Goal: Find specific page/section: Find specific page/section

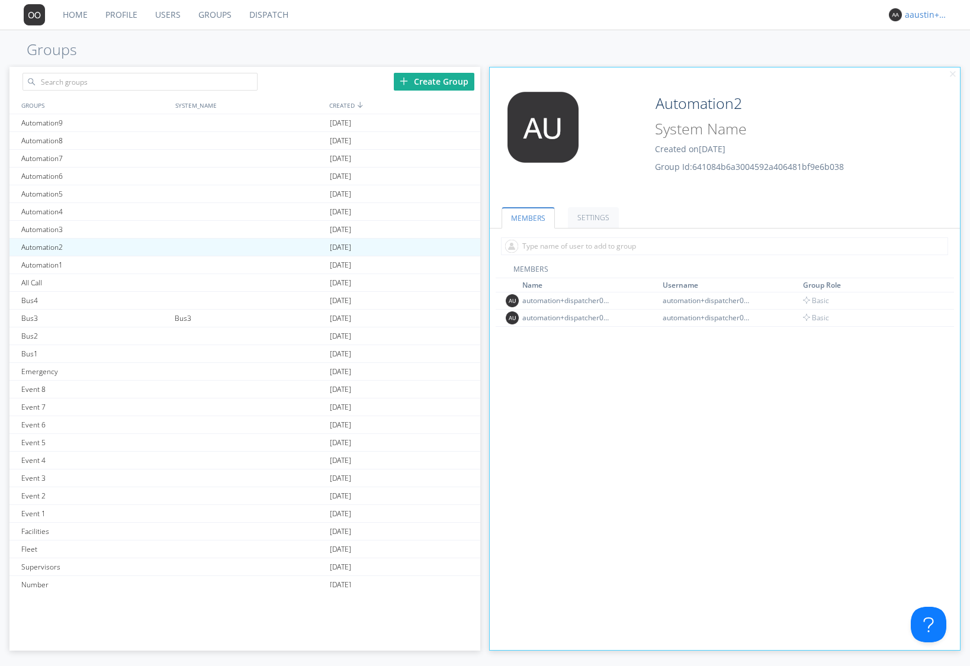
click at [925, 18] on div "aaustin+ovc1+org" at bounding box center [927, 15] width 44 height 12
click at [921, 62] on div "Log Out" at bounding box center [932, 62] width 61 height 21
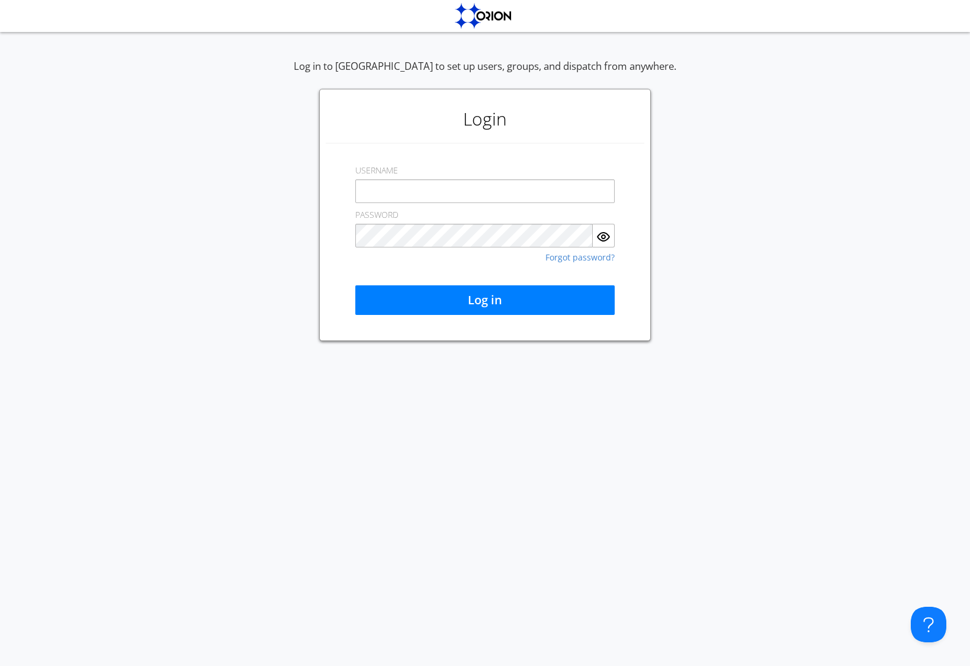
click at [523, 184] on input "text" at bounding box center [484, 191] width 259 height 24
type input "[EMAIL_ADDRESS][DOMAIN_NAME]"
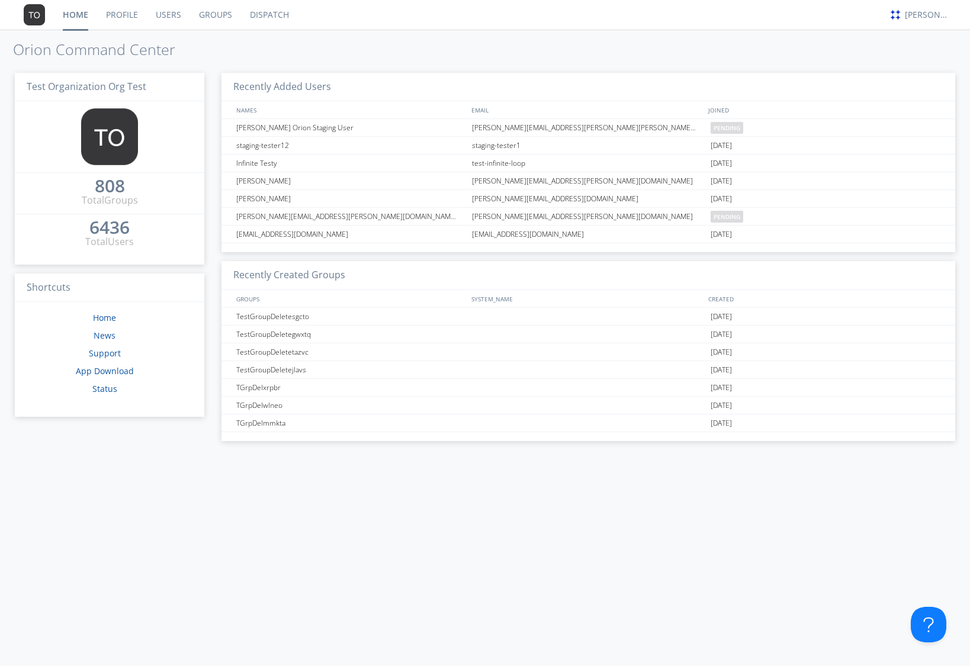
click at [175, 12] on link "Users" at bounding box center [168, 15] width 43 height 30
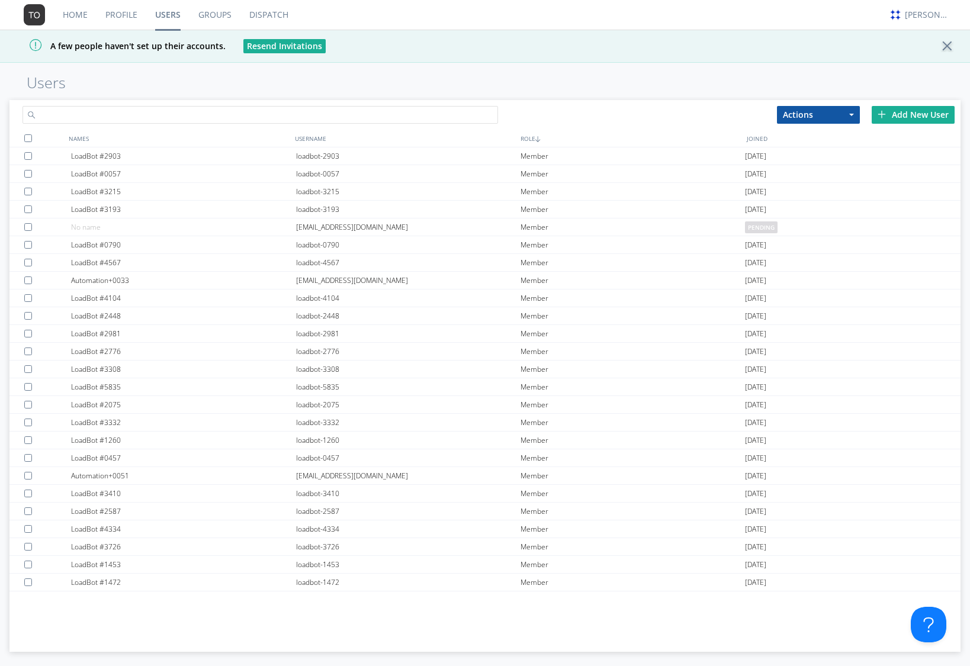
click at [200, 113] on input "text" at bounding box center [259, 115] width 475 height 18
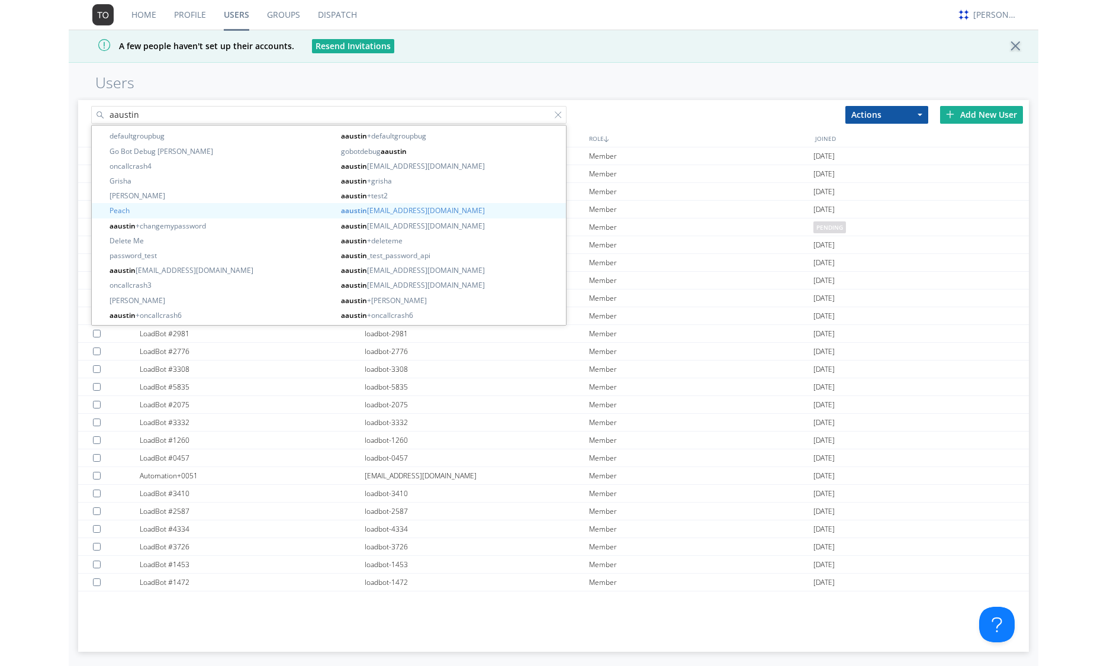
scroll to position [75, 0]
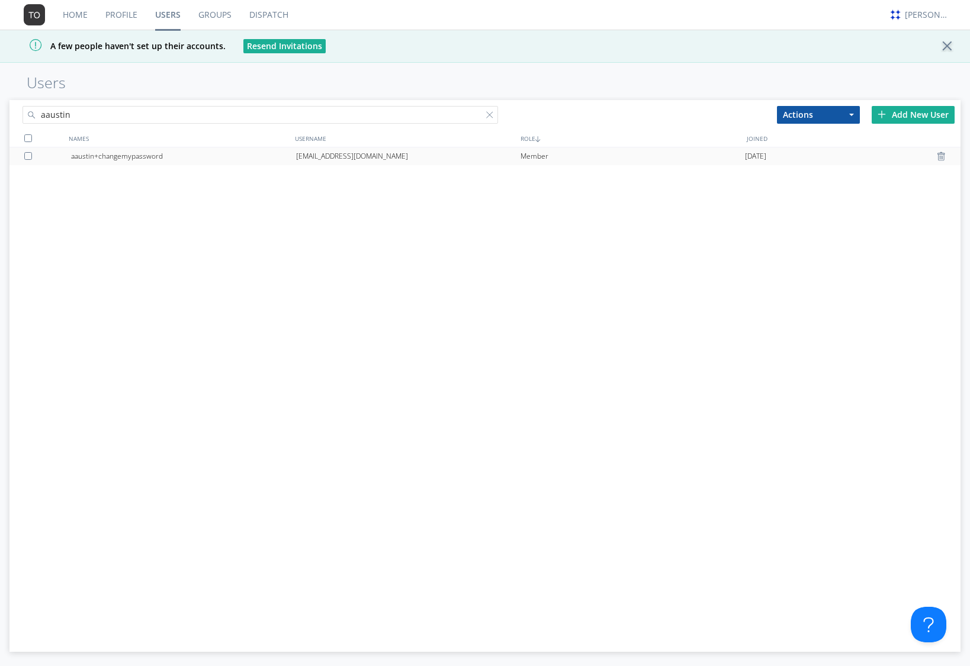
type input "aaustin"
click at [381, 156] on div "[EMAIL_ADDRESS][DOMAIN_NAME]" at bounding box center [408, 156] width 224 height 18
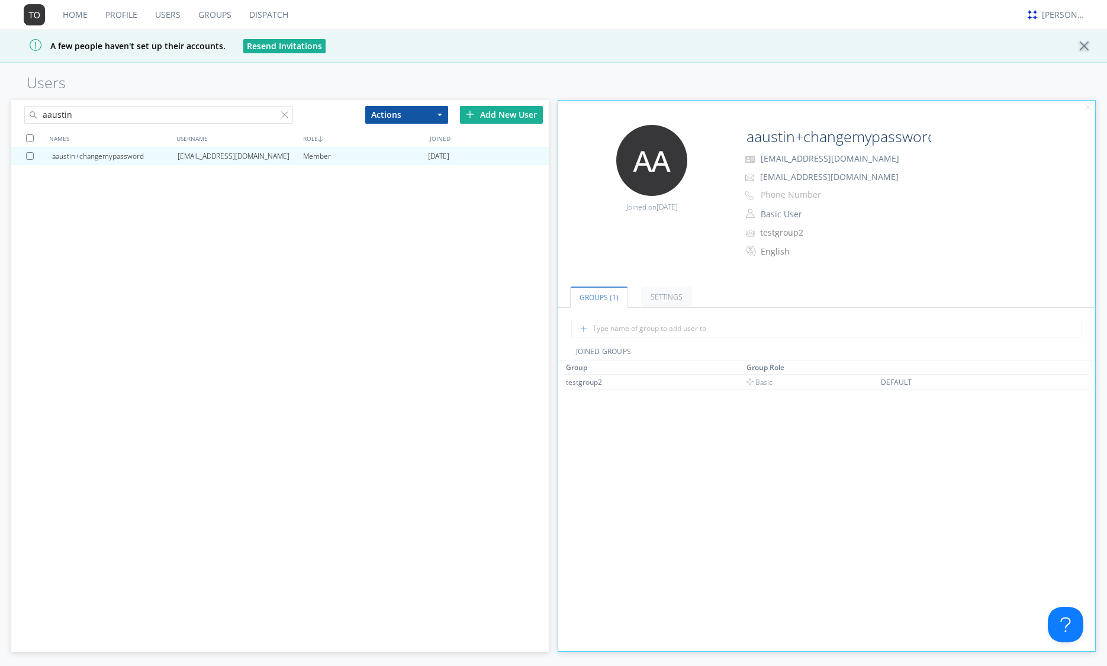
click at [271, 17] on link "Dispatch" at bounding box center [268, 15] width 57 height 30
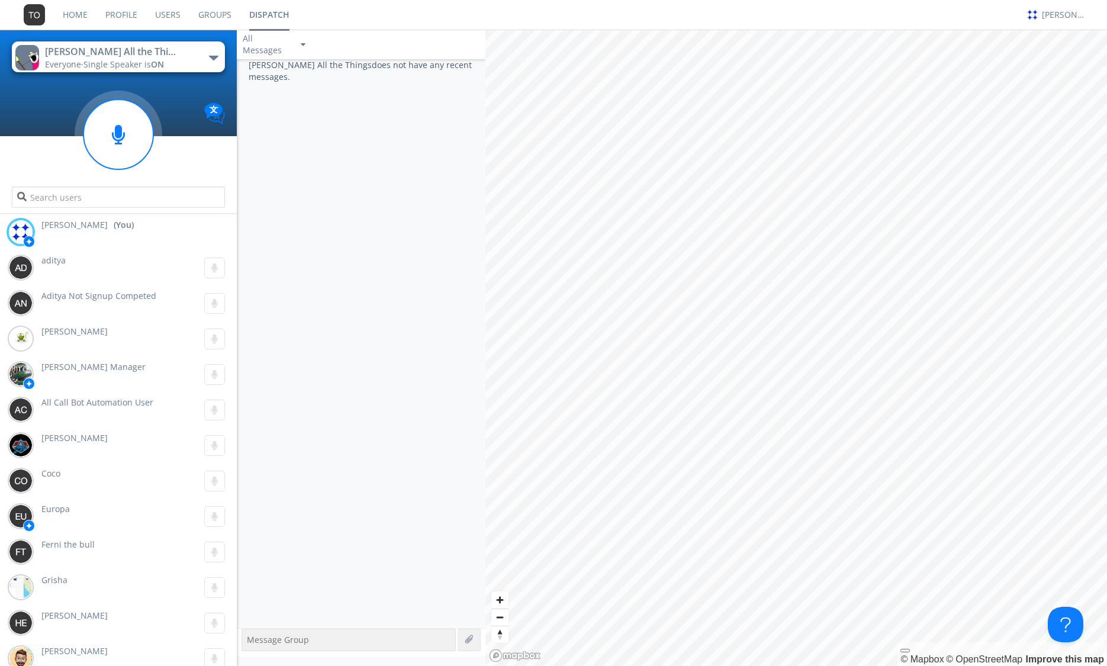
click at [175, 17] on link "Users" at bounding box center [167, 15] width 43 height 30
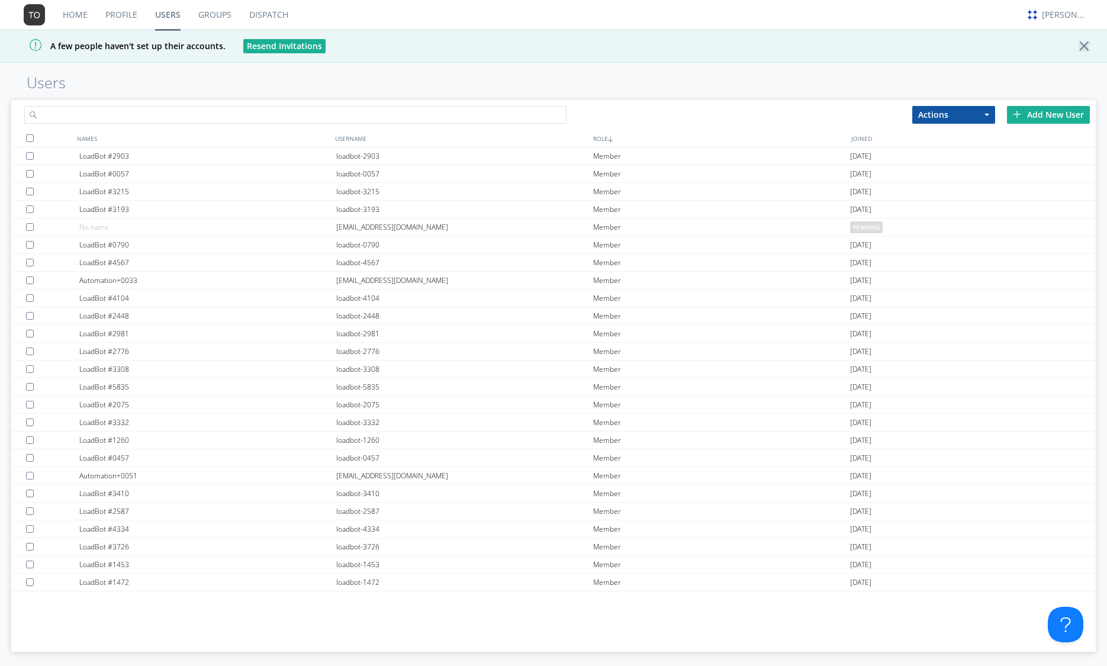
click at [184, 115] on input "text" at bounding box center [295, 115] width 542 height 18
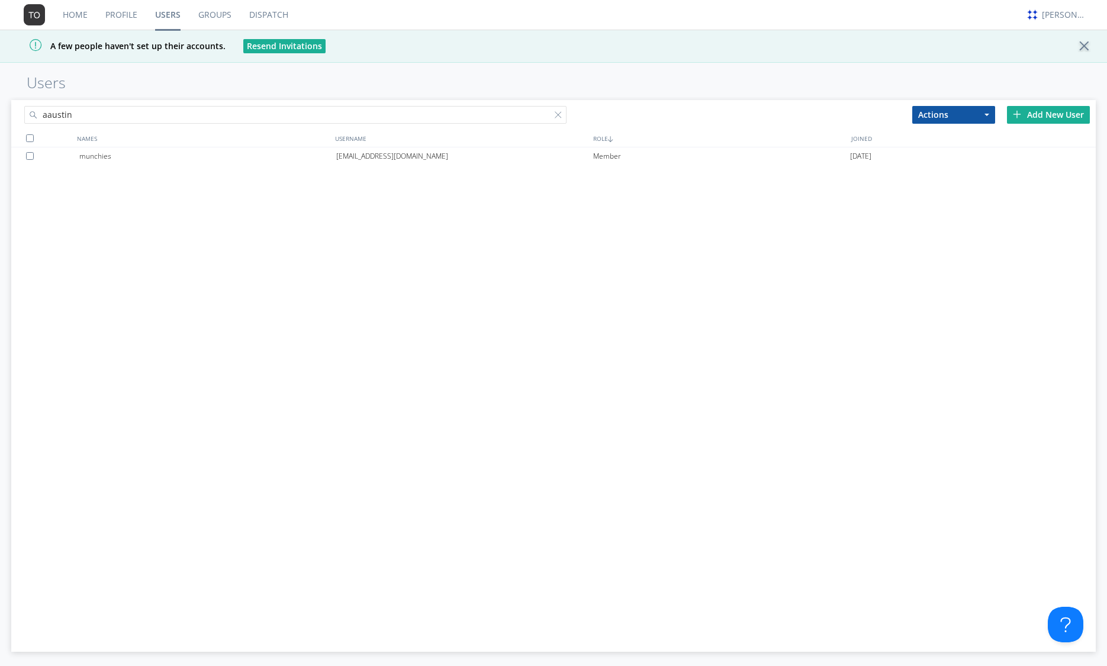
type input "aaustin"
click at [267, 16] on link "Dispatch" at bounding box center [268, 15] width 57 height 30
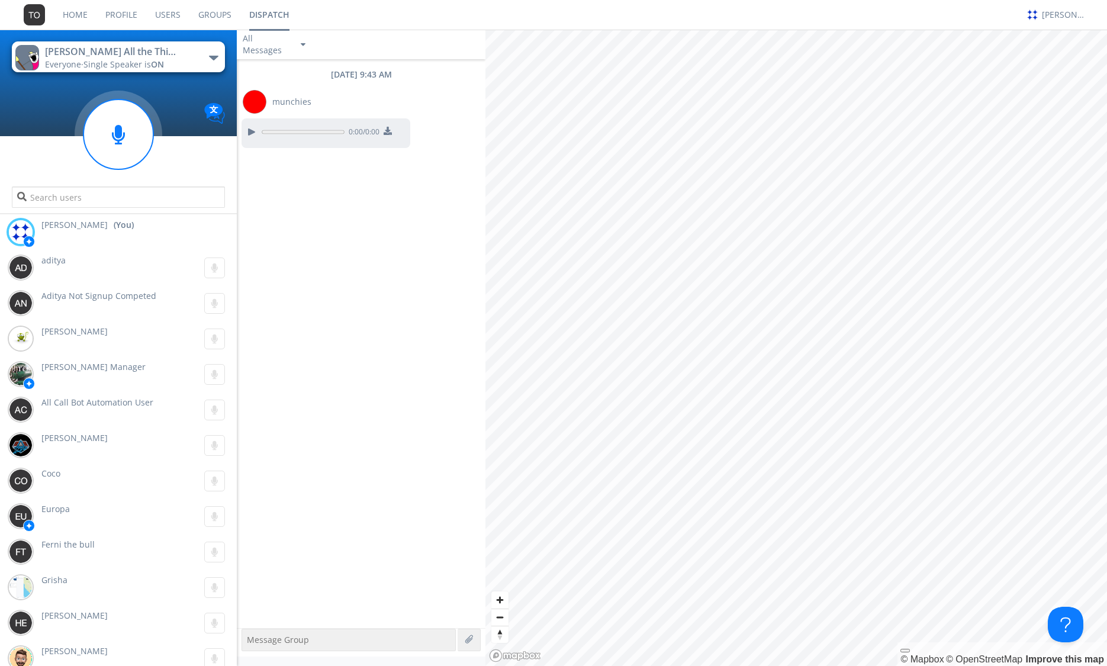
click at [168, 20] on link "Users" at bounding box center [167, 15] width 43 height 30
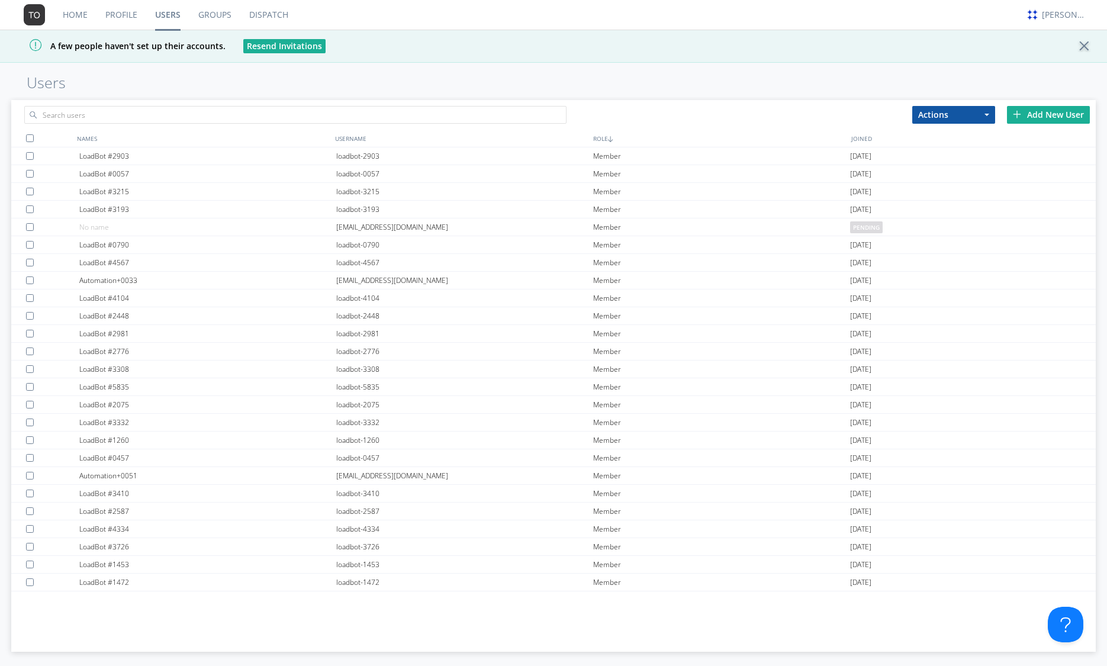
click at [211, 16] on link "Groups" at bounding box center [214, 15] width 51 height 30
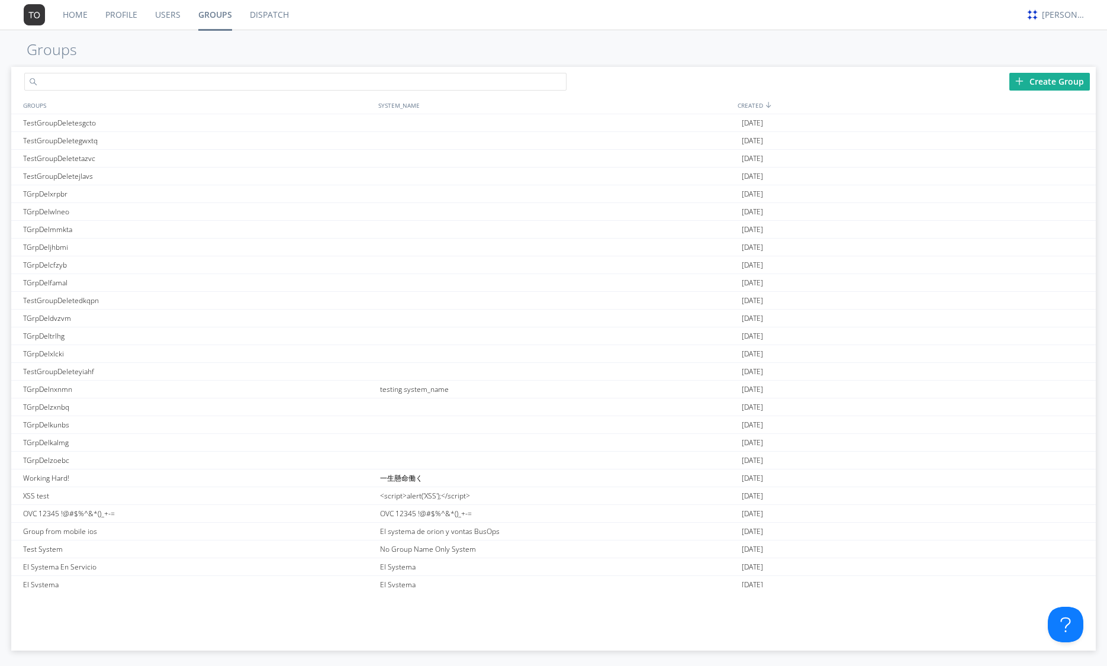
click at [237, 82] on input "text" at bounding box center [295, 82] width 542 height 18
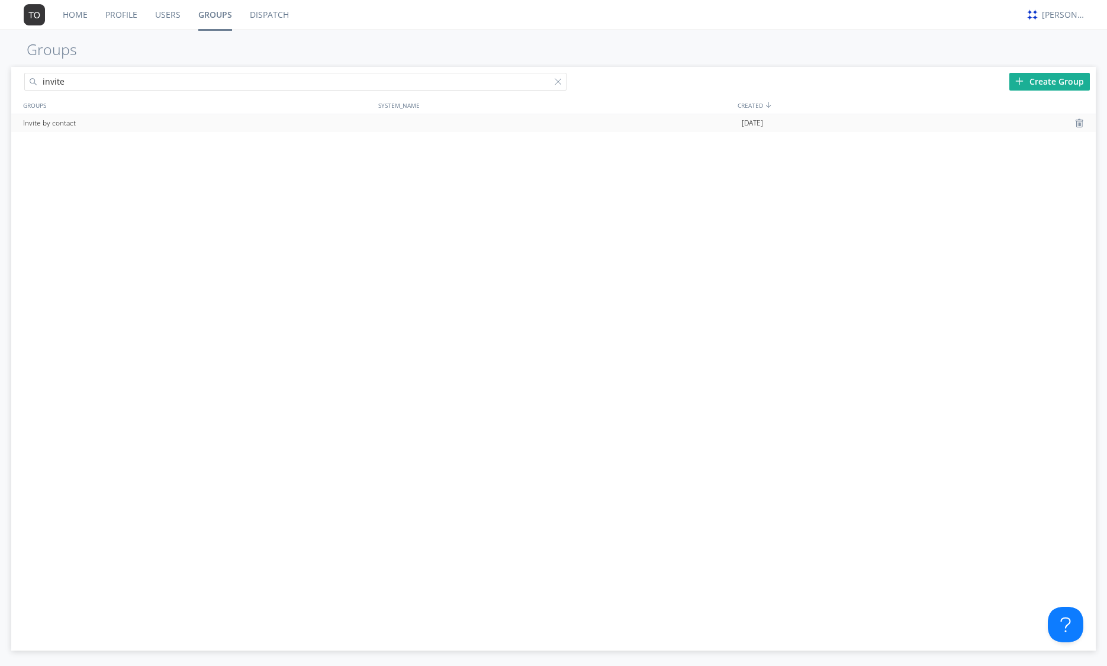
type input "invite"
click at [93, 126] on div "Invite by contact" at bounding box center [198, 123] width 357 height 18
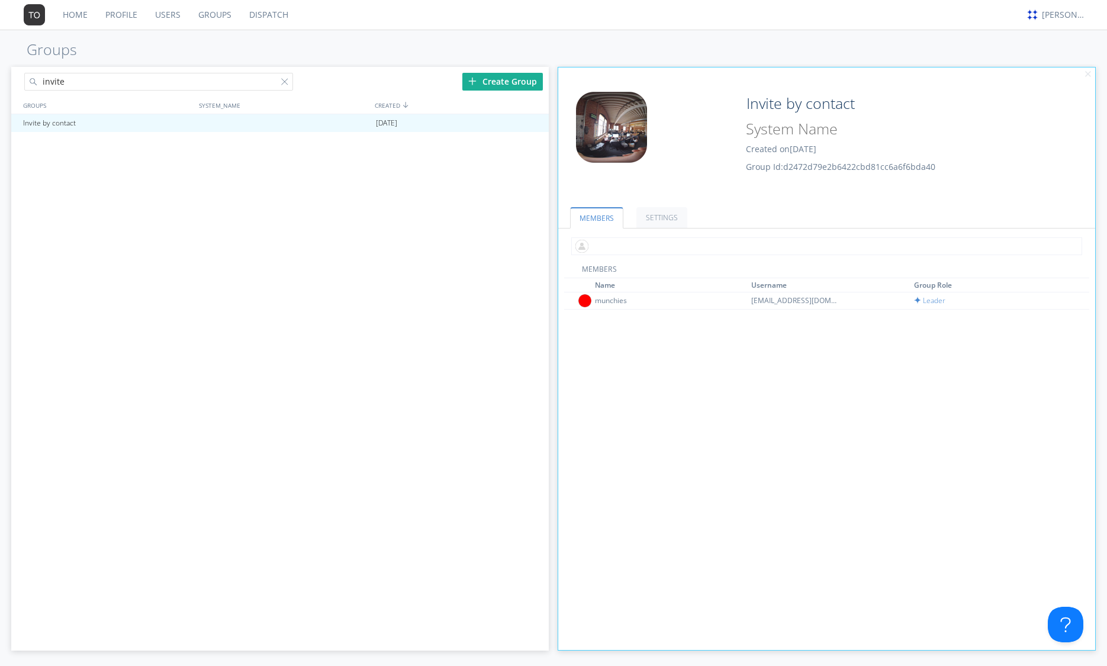
click at [596, 244] on input "text" at bounding box center [826, 246] width 510 height 18
type input "aa"
click at [73, 12] on link "Home" at bounding box center [75, 15] width 43 height 30
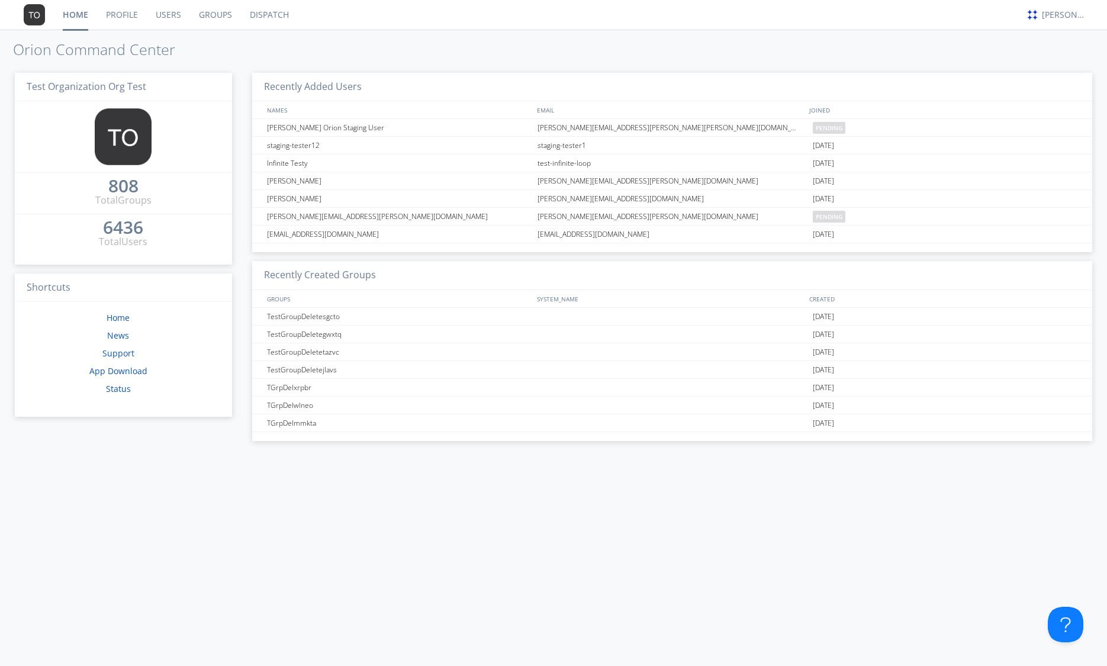
click at [269, 14] on link "Dispatch" at bounding box center [269, 15] width 57 height 30
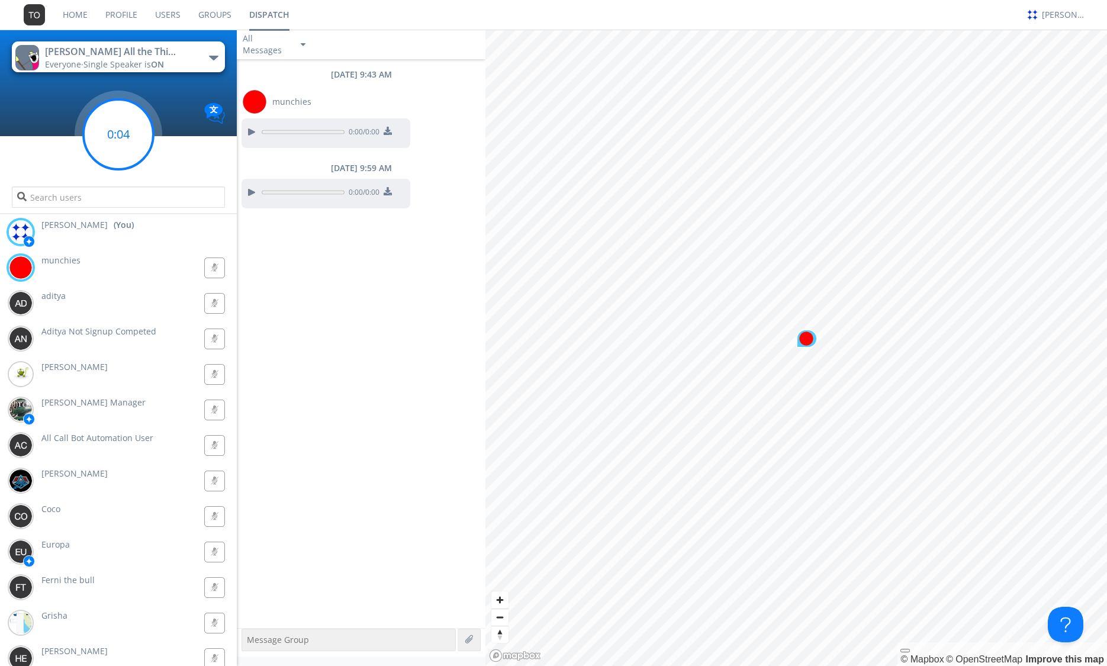
click at [122, 140] on circle at bounding box center [118, 134] width 70 height 70
click at [153, 128] on circle at bounding box center [118, 134] width 70 height 70
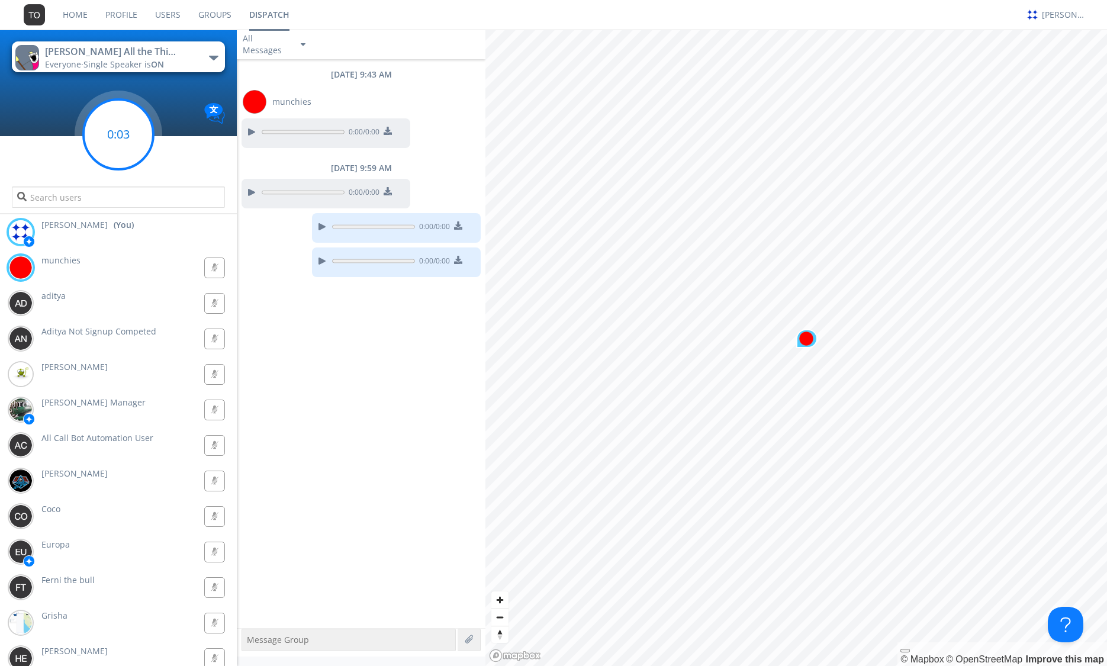
click at [97, 136] on circle at bounding box center [118, 134] width 70 height 70
click at [462, 639] on div at bounding box center [469, 640] width 23 height 22
click at [470, 639] on label at bounding box center [470, 640] width 11 height 11
click at [0, 0] on input "file" at bounding box center [0, 0] width 0 height 0
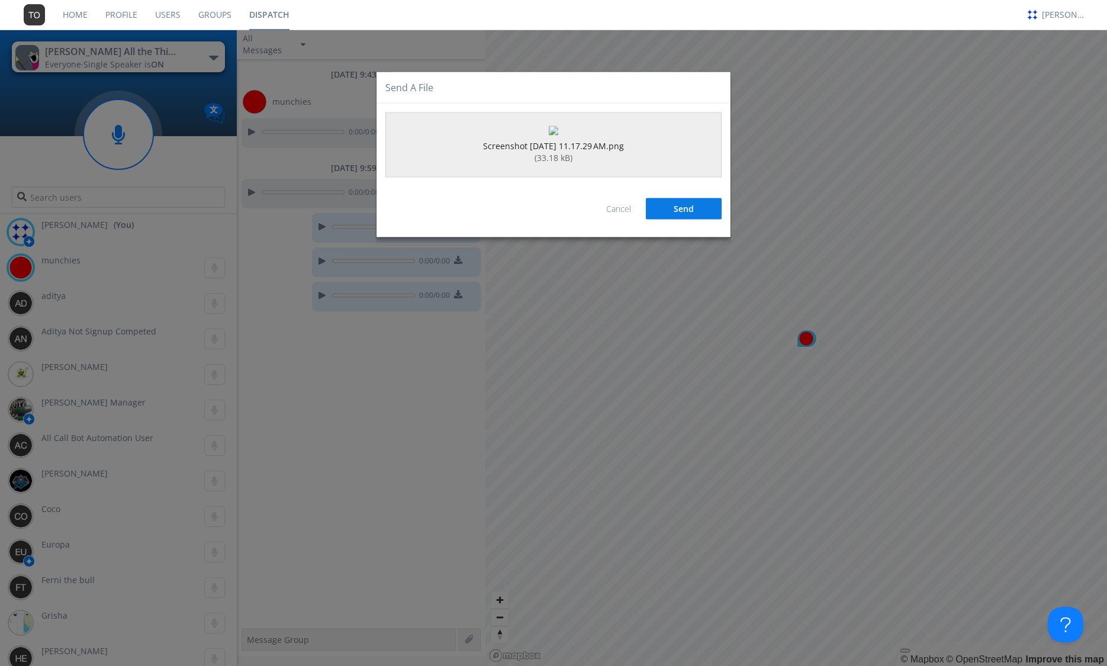
click at [702, 220] on button "Send" at bounding box center [684, 208] width 76 height 21
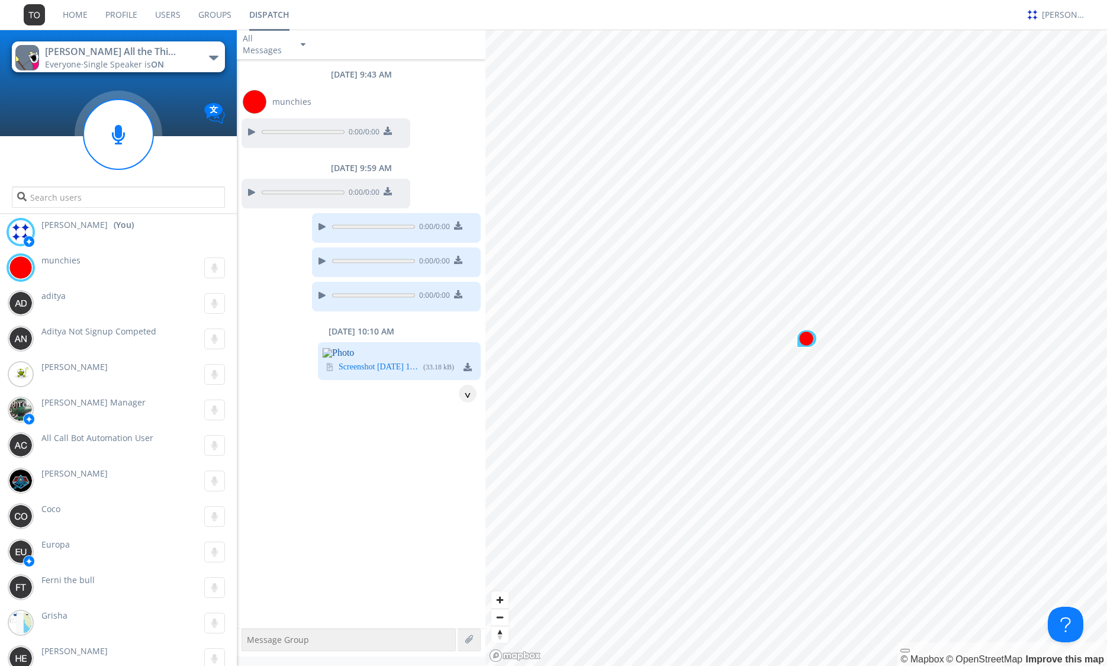
scroll to position [149, 0]
click at [156, 15] on link "Users" at bounding box center [167, 15] width 43 height 30
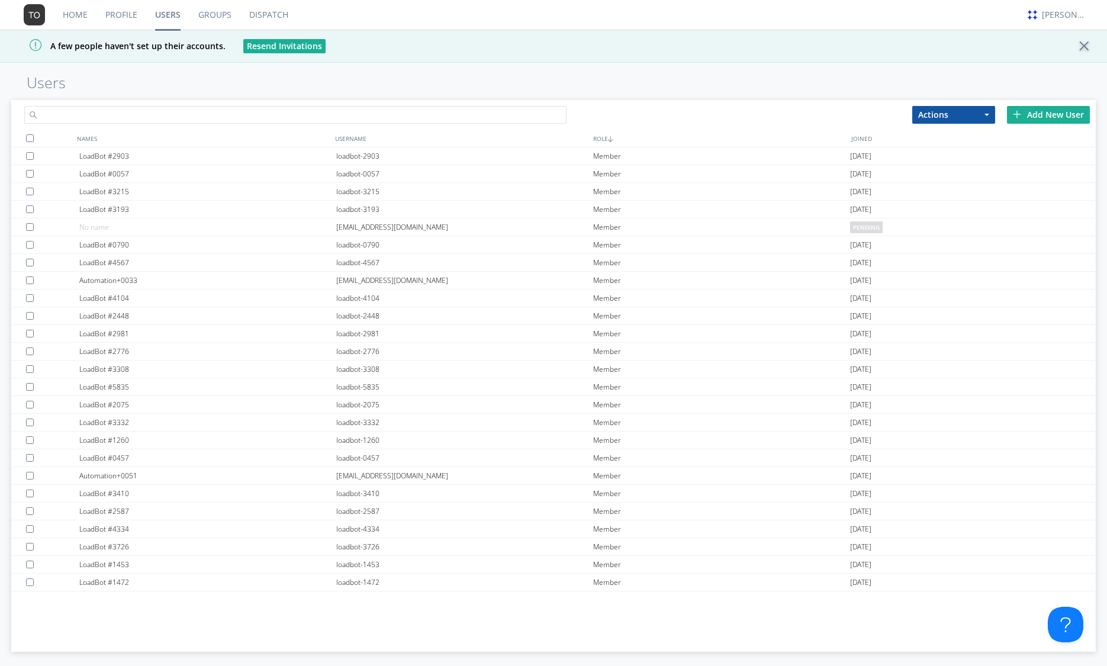
click at [135, 121] on input "text" at bounding box center [295, 115] width 542 height 18
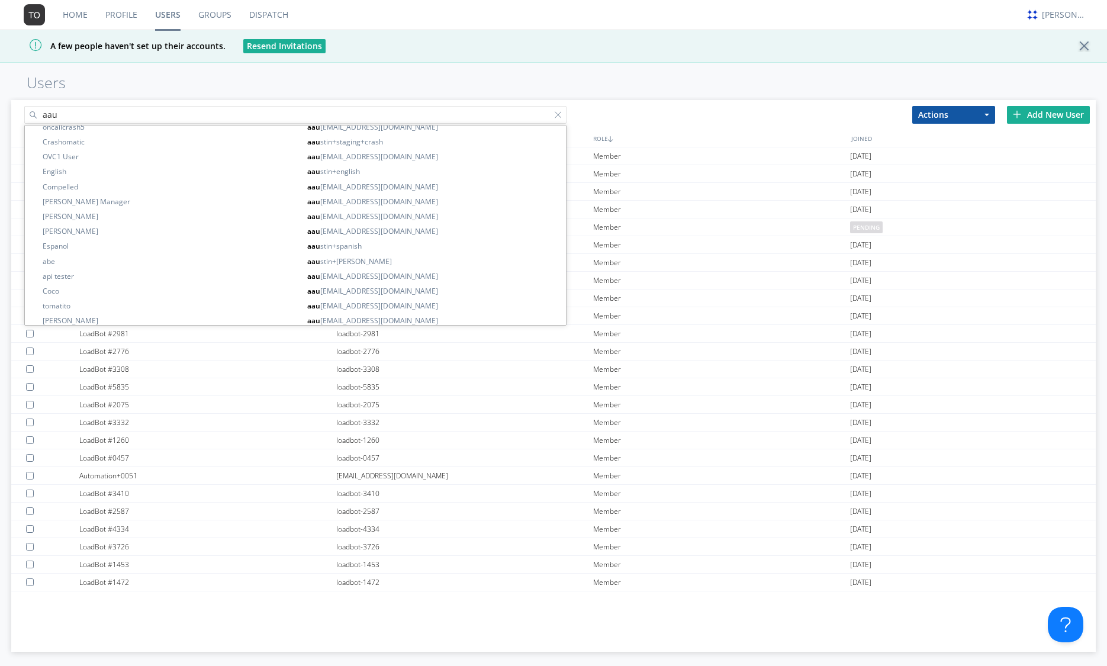
scroll to position [349, 0]
type input "aau"
click at [668, 70] on div "Home Profile Users Groups Dispatch [PERSON_NAME] A few people haven't set up th…" at bounding box center [553, 333] width 1107 height 666
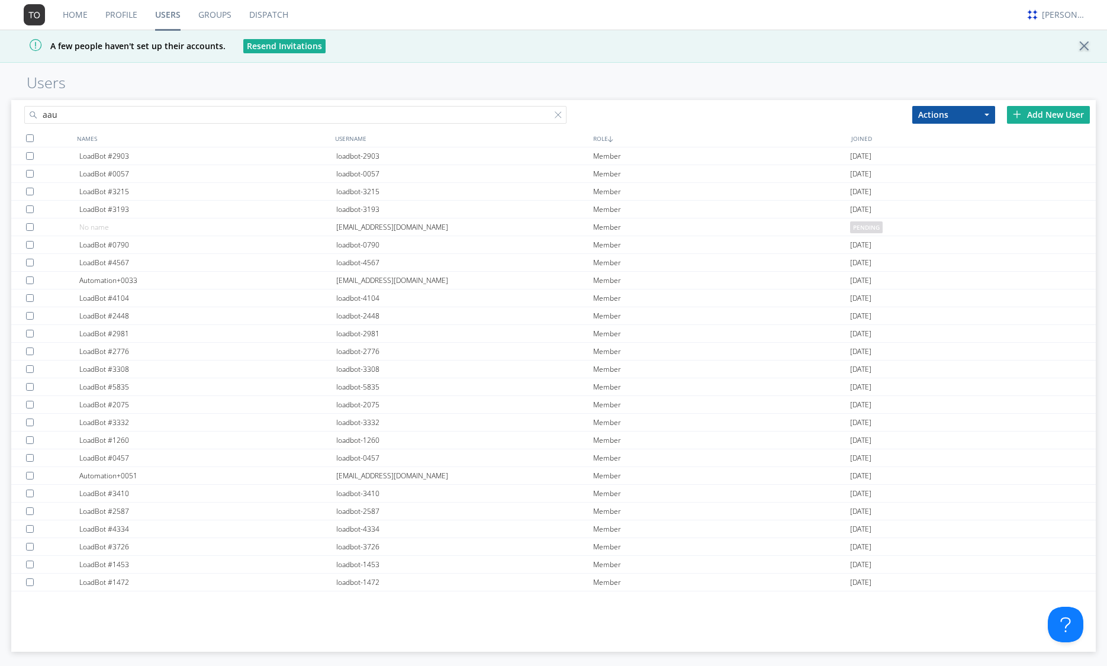
click at [274, 16] on link "Dispatch" at bounding box center [268, 15] width 57 height 30
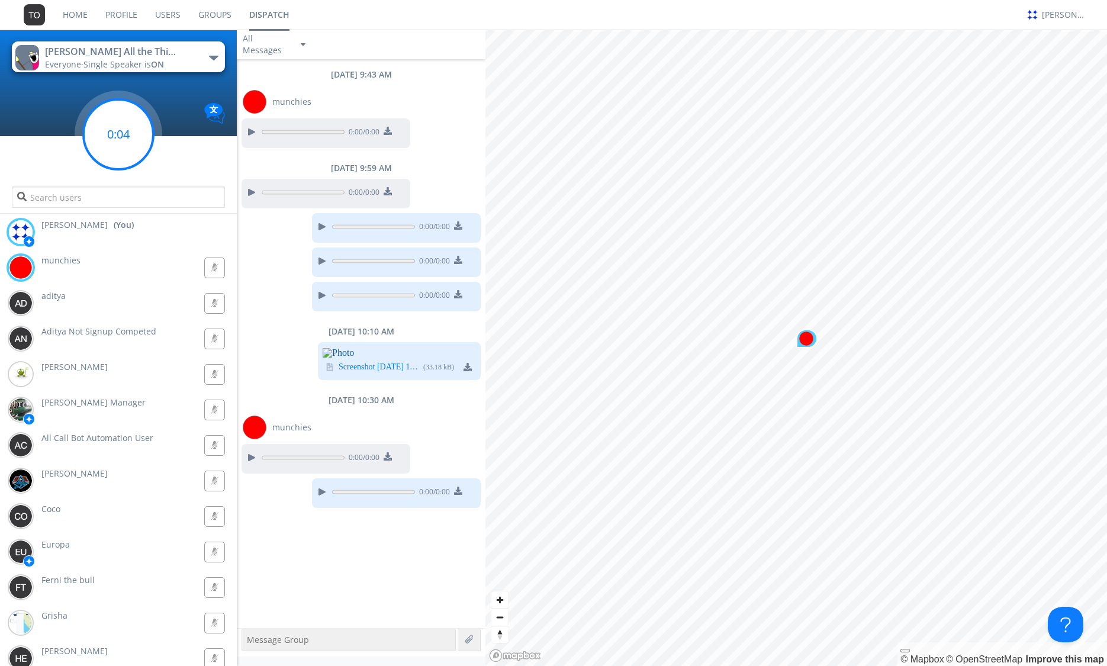
scroll to position [277, 0]
click at [128, 146] on circle at bounding box center [118, 134] width 70 height 70
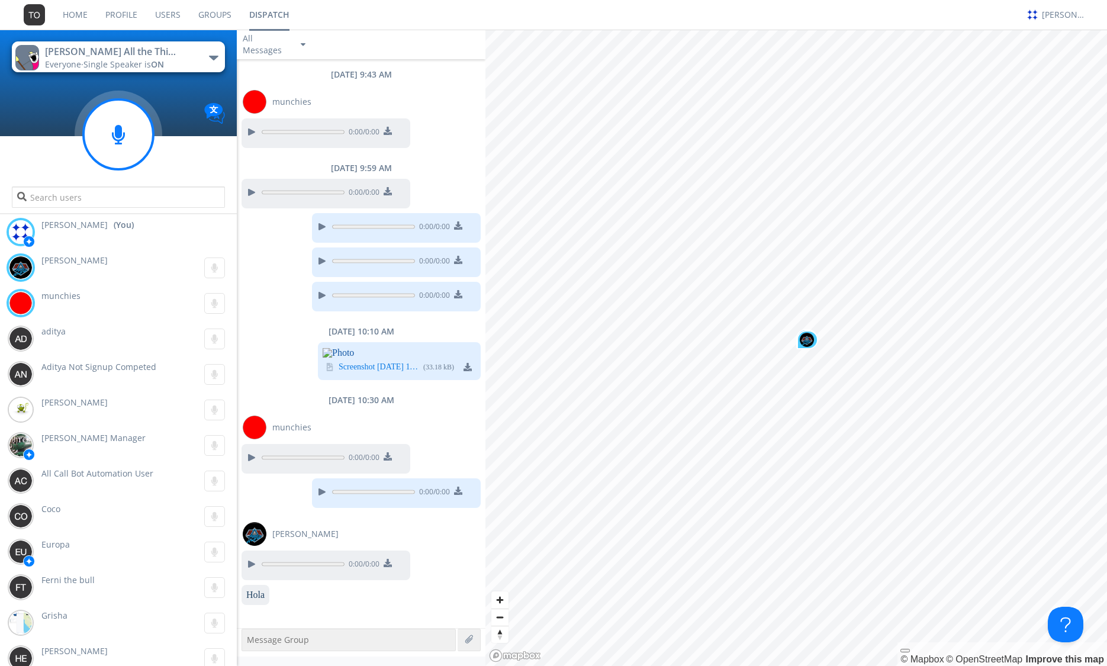
scroll to position [374, 0]
click at [169, 16] on link "Users" at bounding box center [167, 15] width 43 height 30
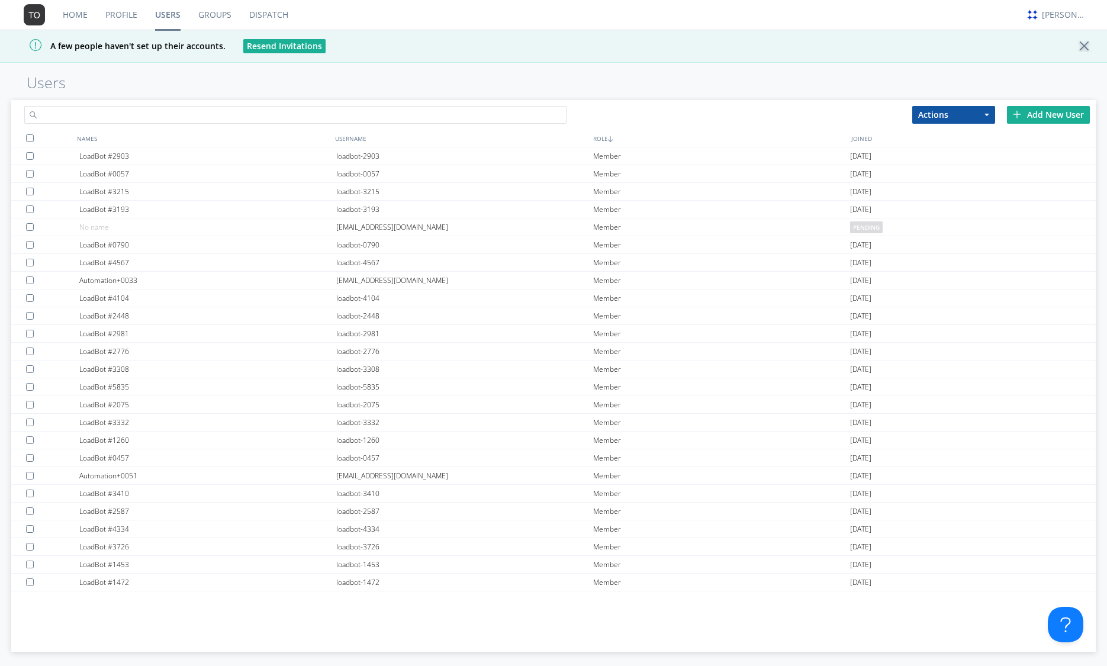
click at [165, 109] on input "text" at bounding box center [295, 115] width 542 height 18
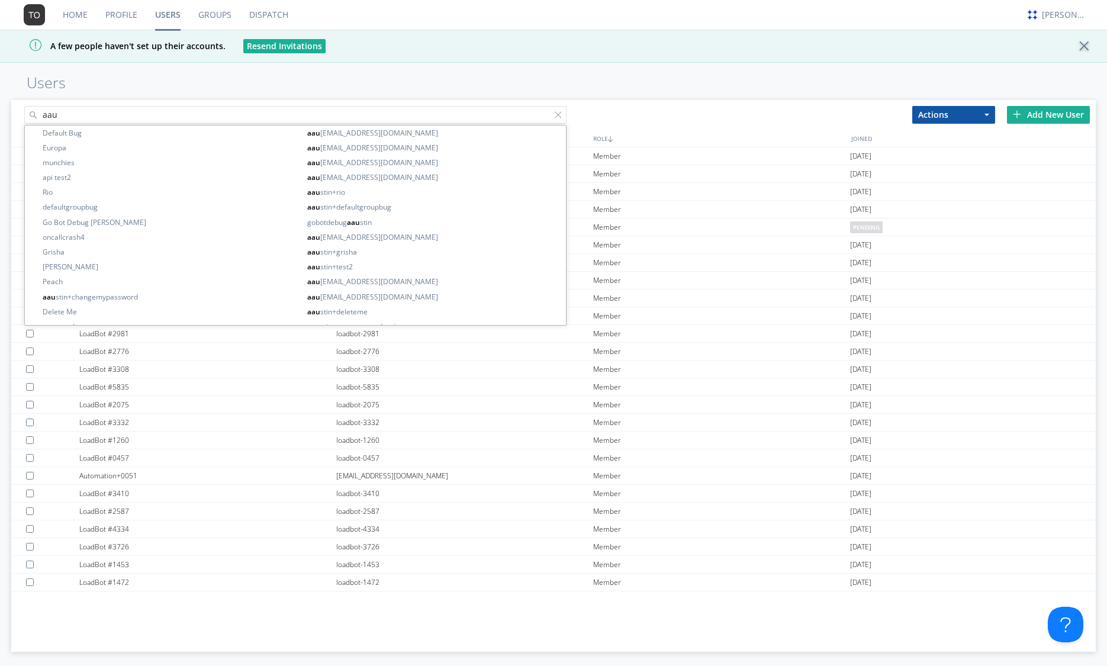
type input "aau"
click at [257, 8] on link "Dispatch" at bounding box center [268, 15] width 57 height 30
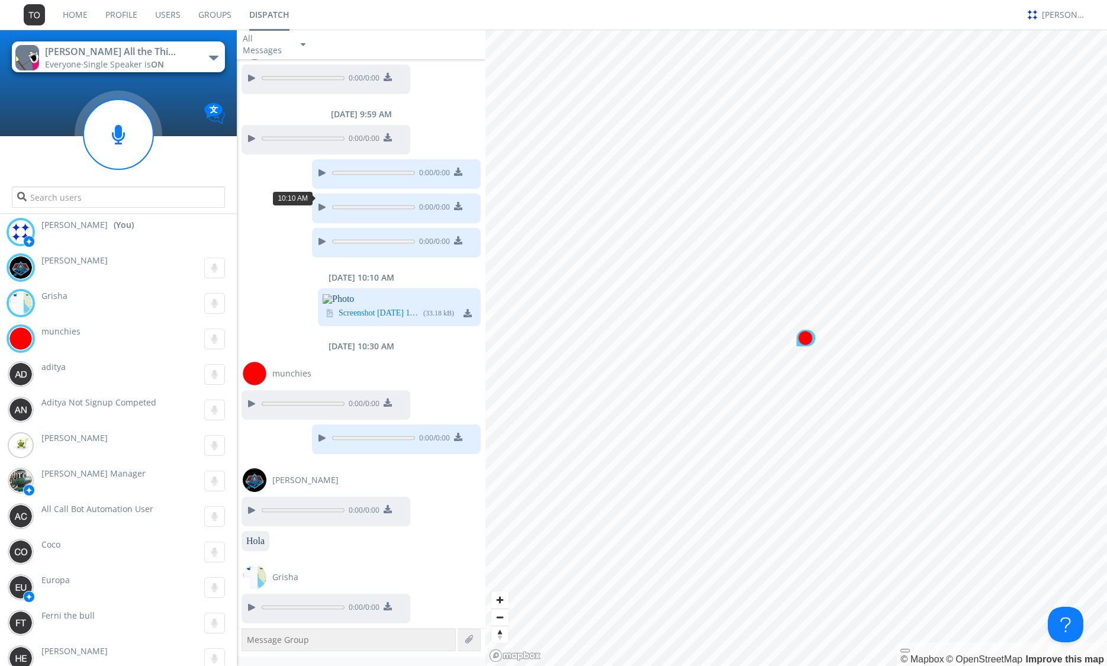
scroll to position [446, 0]
click at [173, 15] on link "Users" at bounding box center [167, 15] width 43 height 30
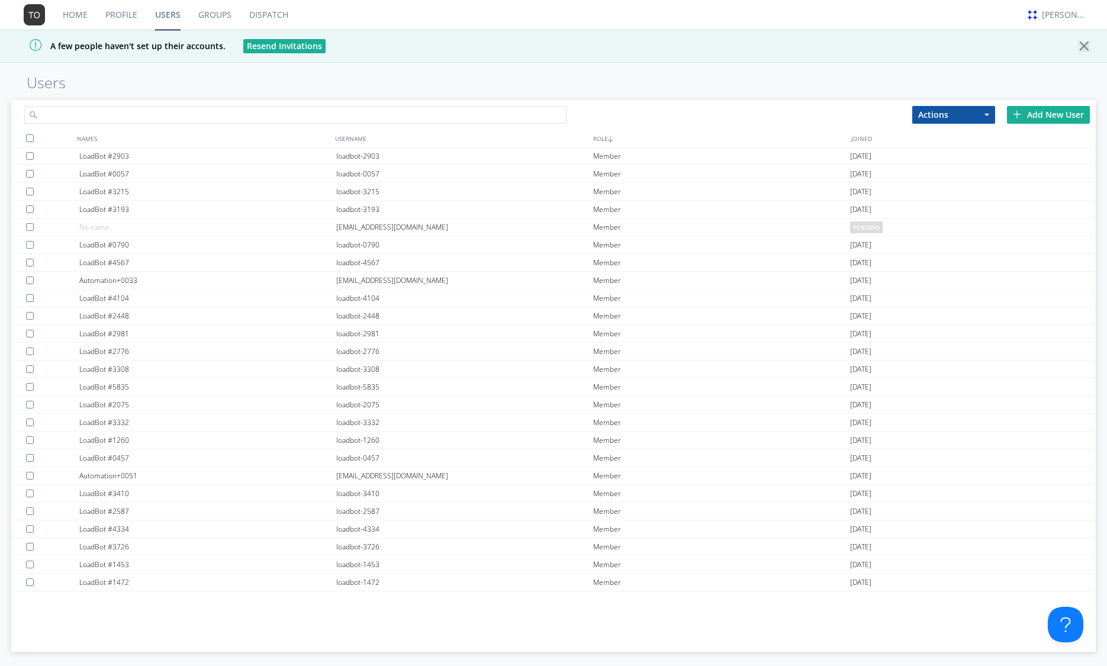
click at [234, 121] on input "text" at bounding box center [295, 115] width 542 height 18
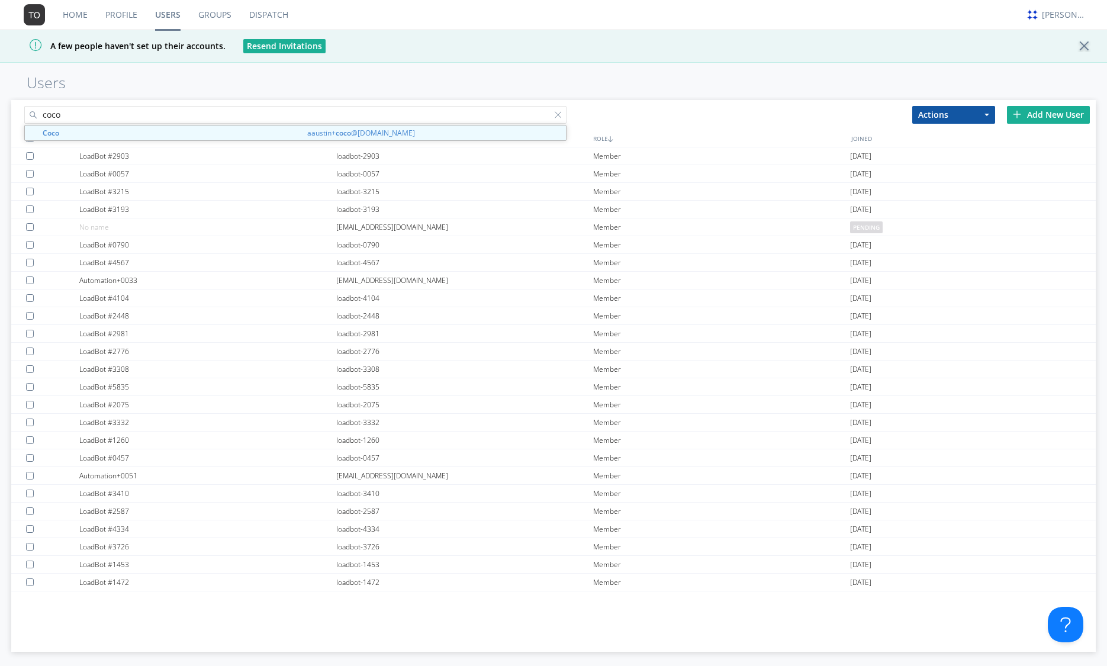
type input "coco"
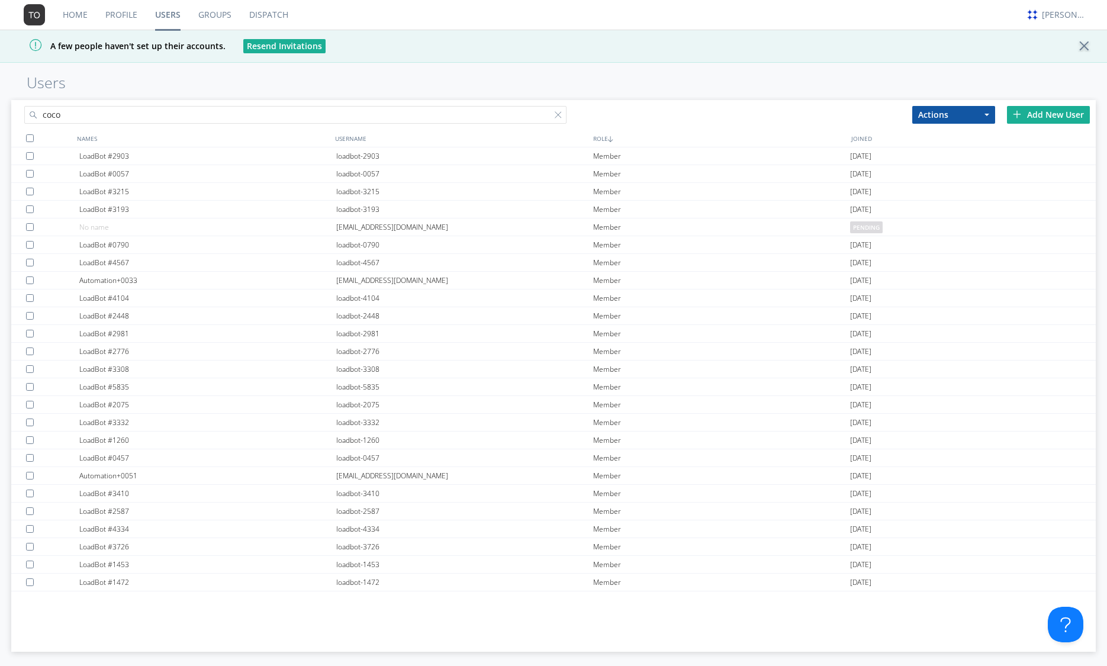
click at [264, 9] on link "Dispatch" at bounding box center [268, 15] width 57 height 30
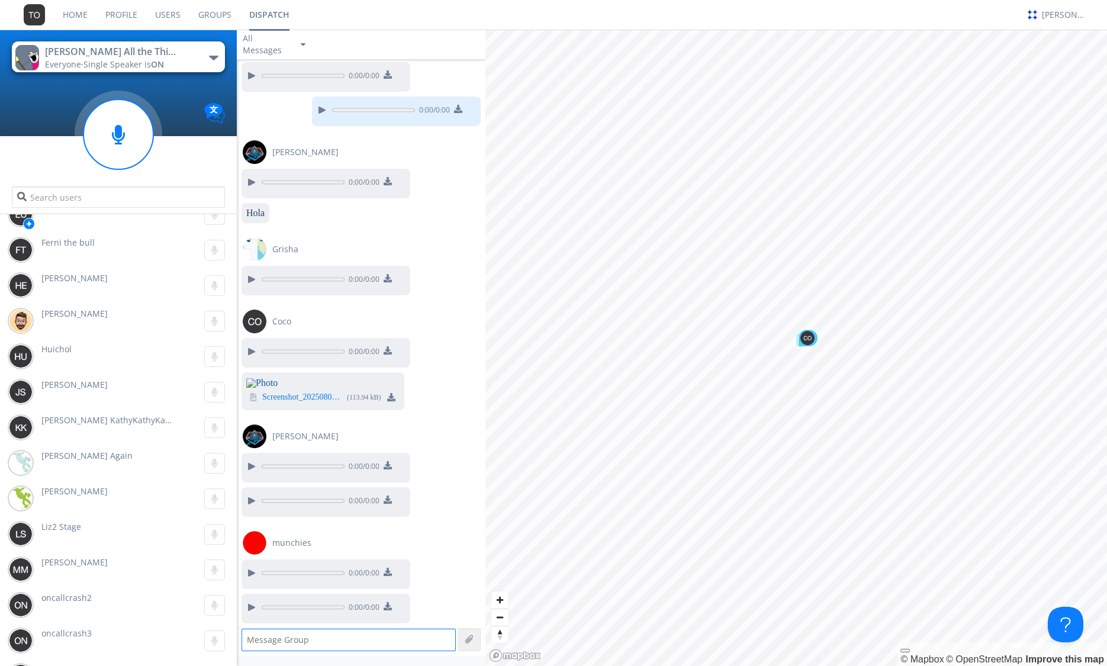
scroll to position [369, 0]
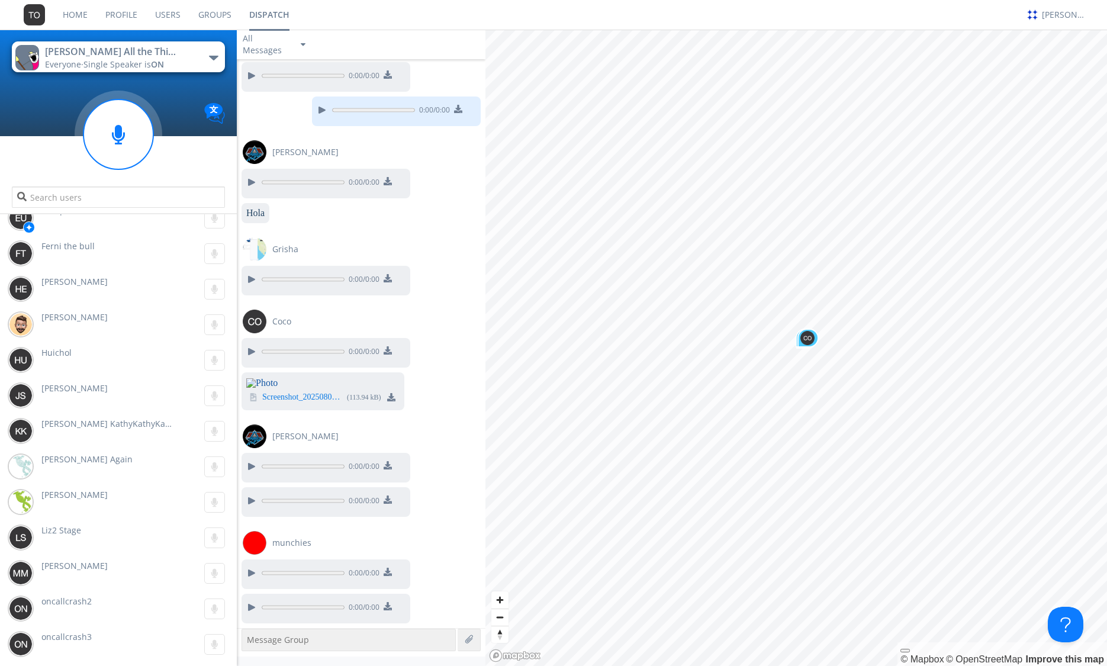
click at [165, 11] on link "Users" at bounding box center [167, 15] width 43 height 30
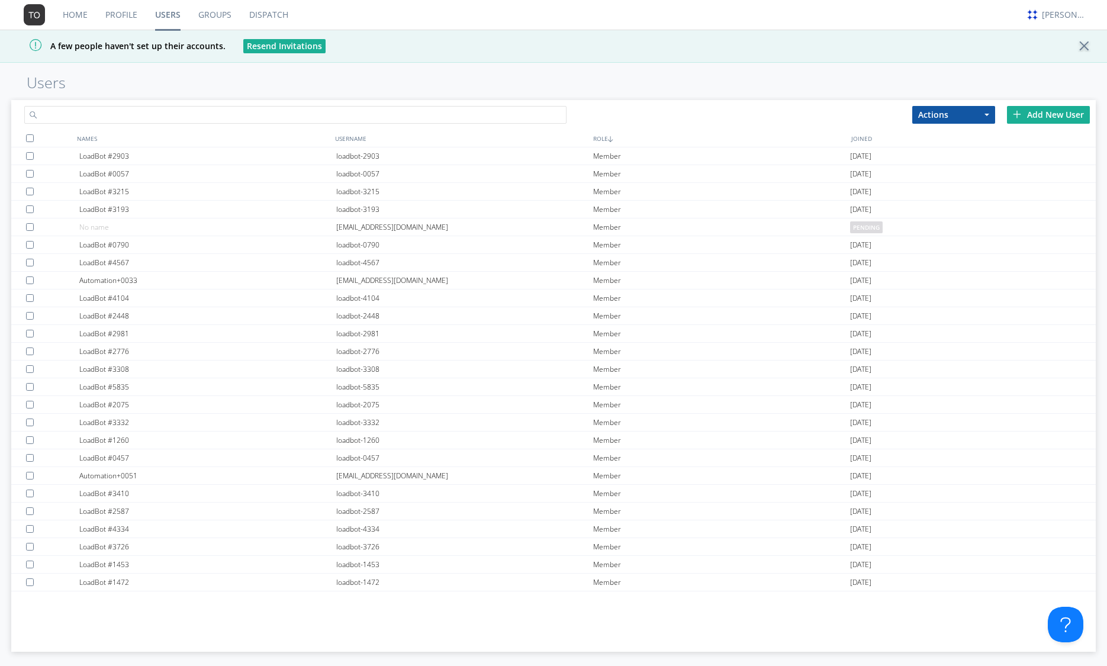
click at [178, 107] on input "text" at bounding box center [295, 115] width 542 height 18
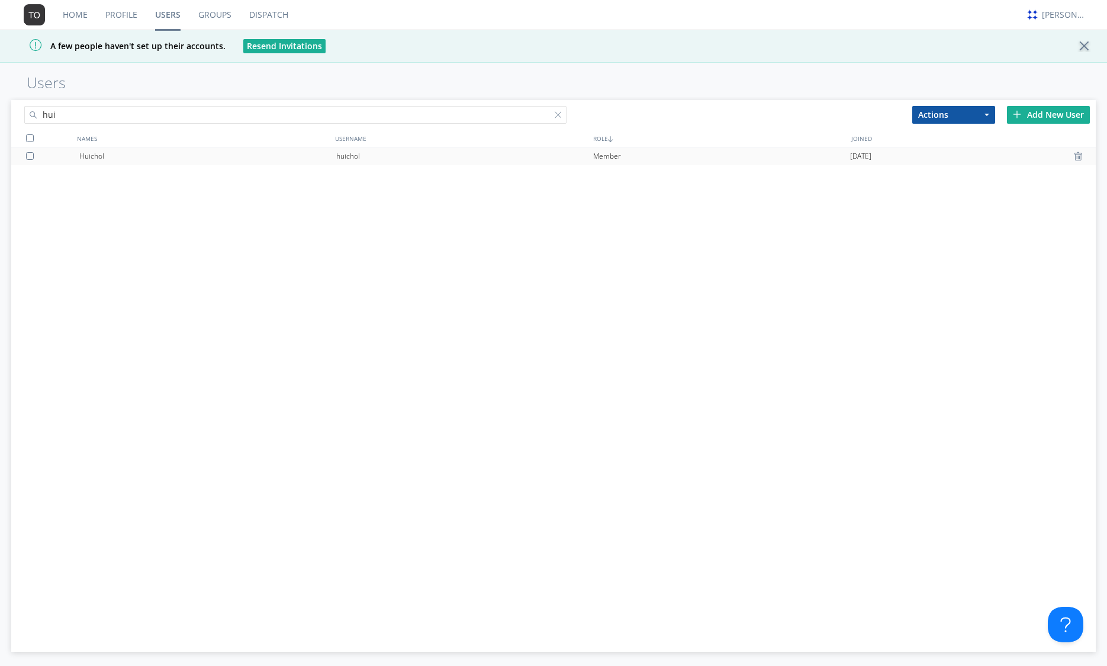
type input "hui"
click at [355, 159] on div "huichol" at bounding box center [464, 156] width 257 height 18
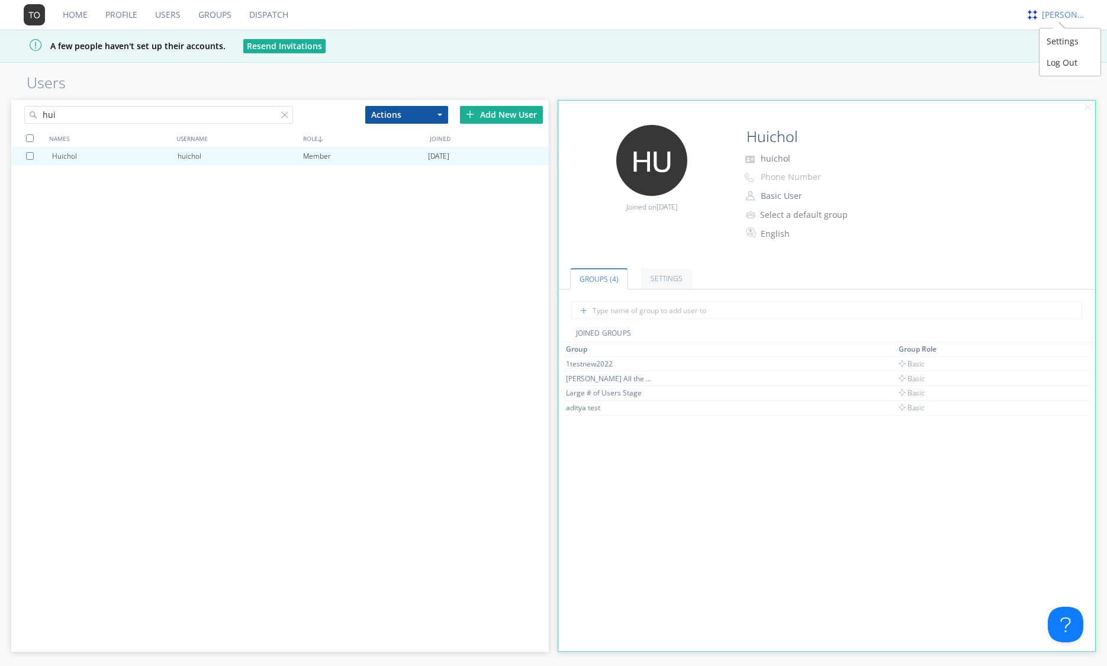
click at [969, 14] on div "[PERSON_NAME]" at bounding box center [1064, 15] width 44 height 12
click at [969, 63] on div "Log Out" at bounding box center [1070, 62] width 61 height 21
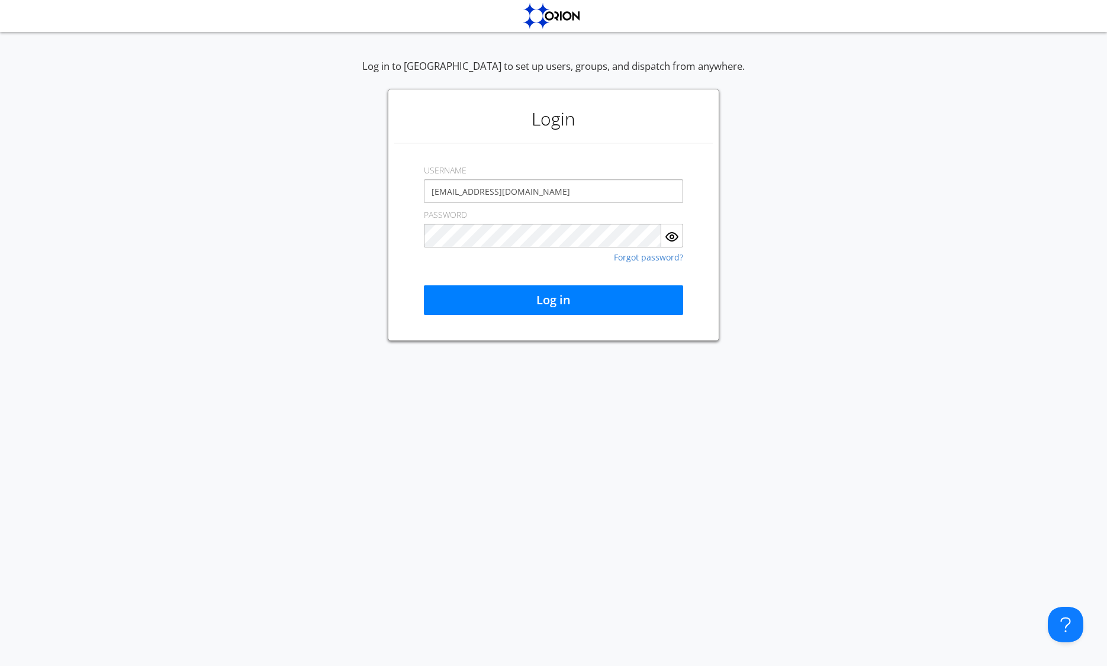
type input "[EMAIL_ADDRESS][DOMAIN_NAME]"
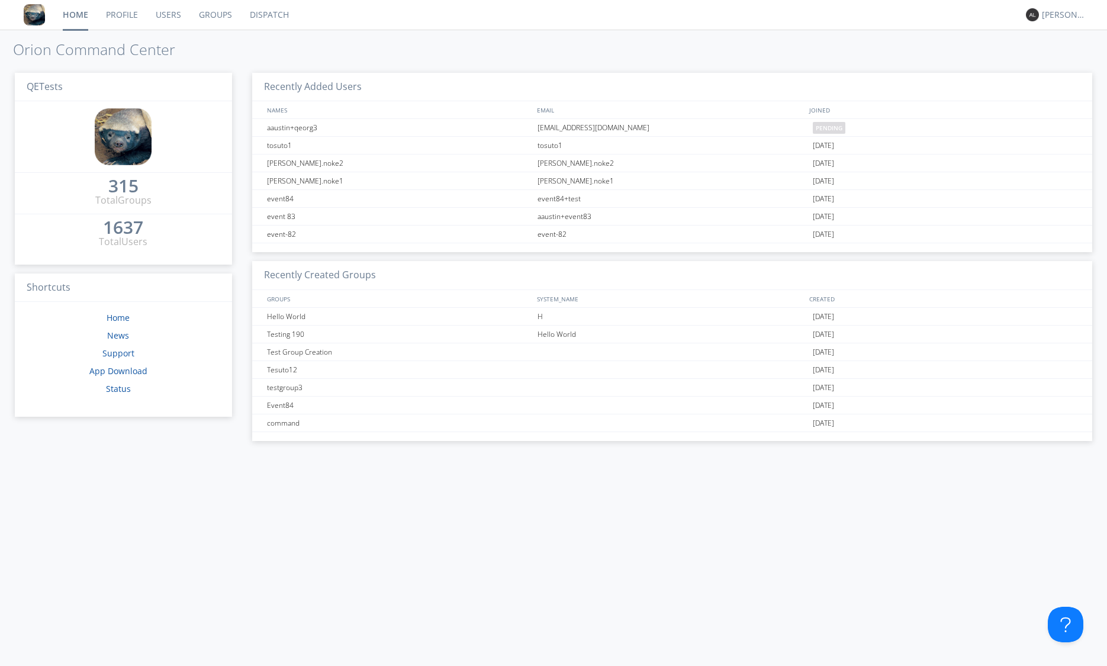
click at [277, 14] on link "Dispatch" at bounding box center [269, 15] width 57 height 30
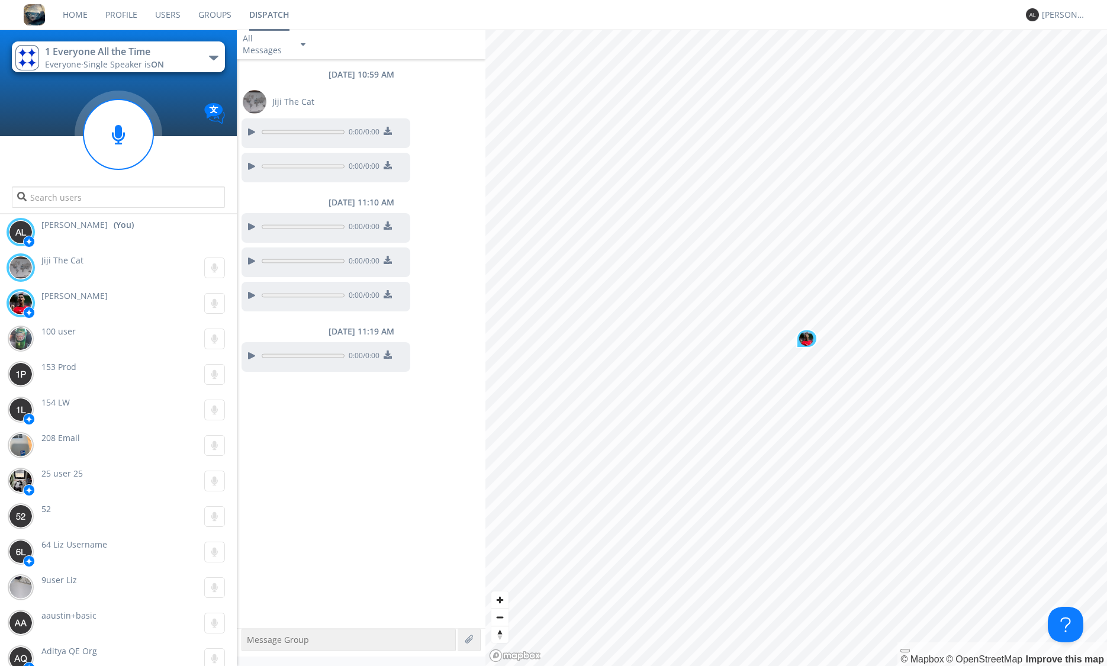
click at [379, 453] on div "[DATE] 10:59 AM Jiji The Cat 0:00 / 0:00 0:00 / 0:00 [DATE] 11:10 AM 0:00 / 0:0…" at bounding box center [361, 343] width 249 height 569
click at [116, 133] on g at bounding box center [118, 134] width 70 height 70
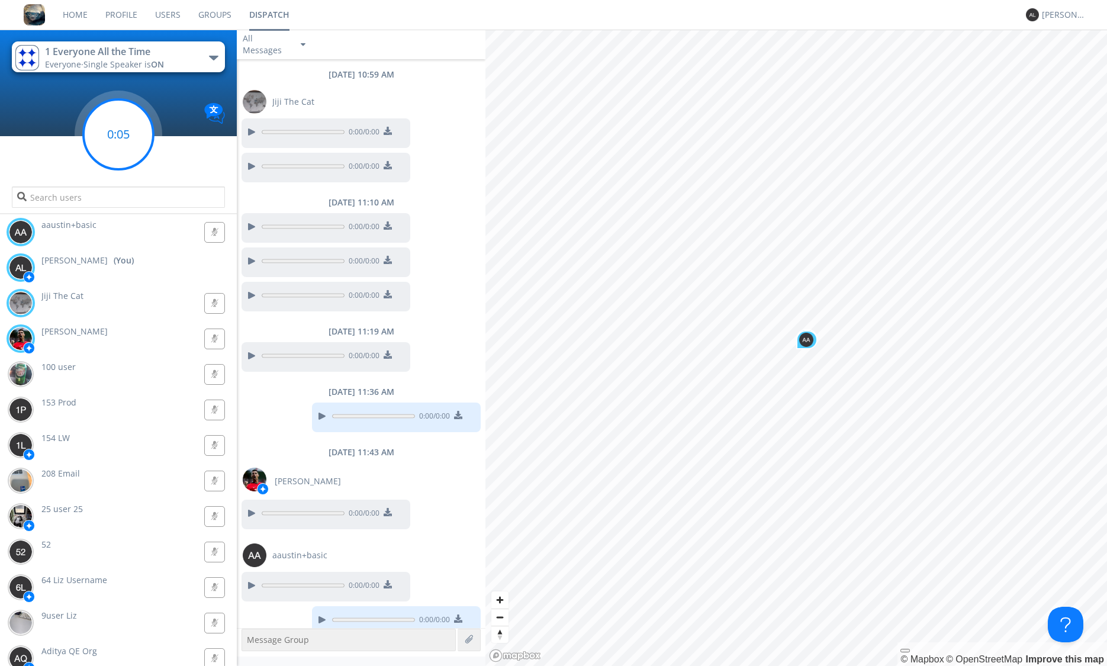
scroll to position [12, 0]
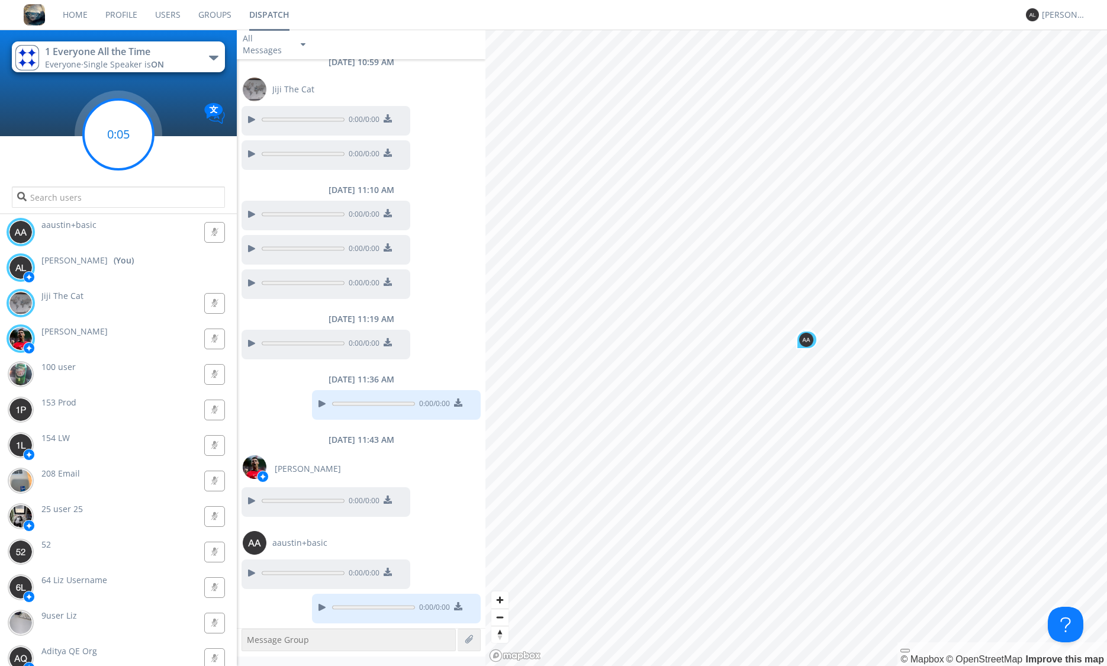
click at [142, 141] on circle at bounding box center [118, 134] width 70 height 70
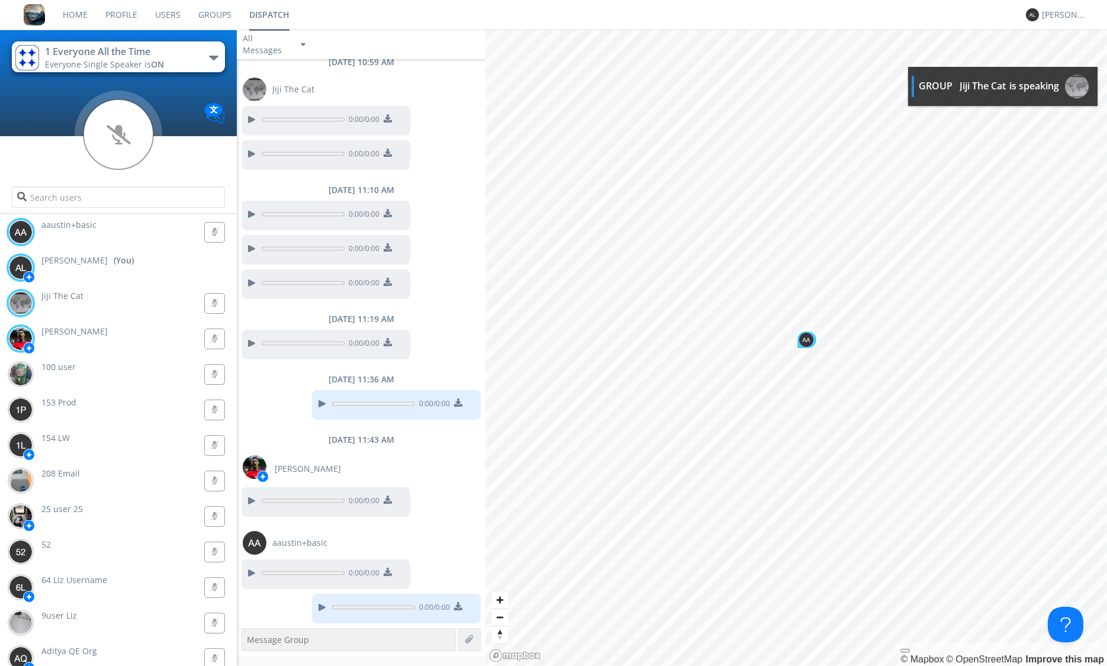
scroll to position [85, 0]
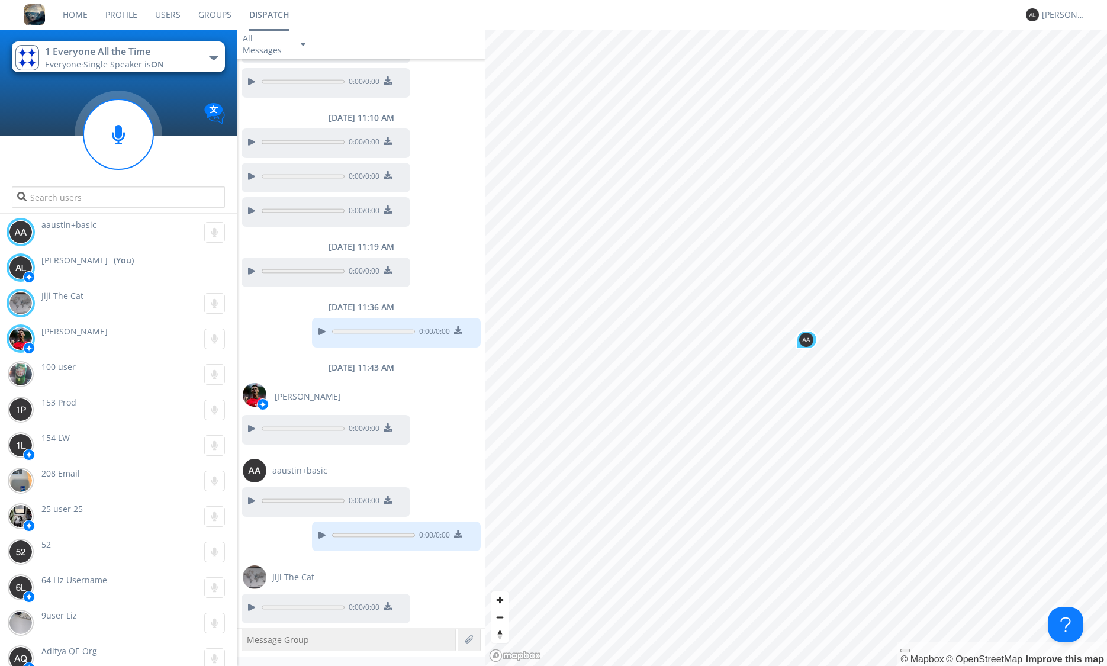
click at [176, 14] on link "Users" at bounding box center [167, 15] width 43 height 30
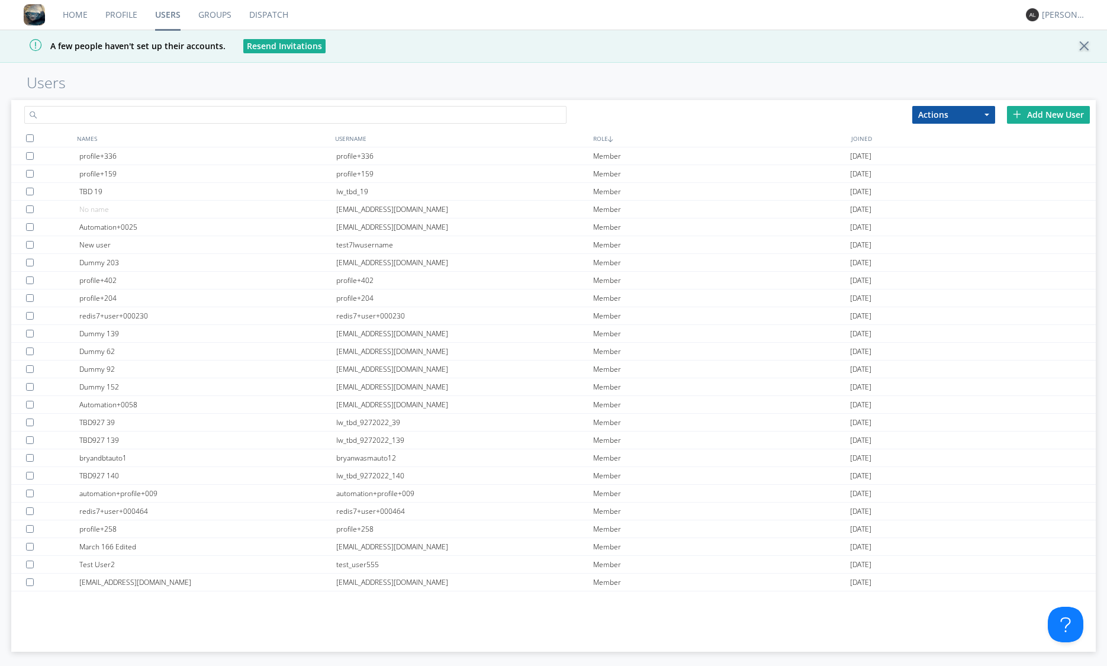
click at [175, 109] on input "text" at bounding box center [295, 115] width 542 height 18
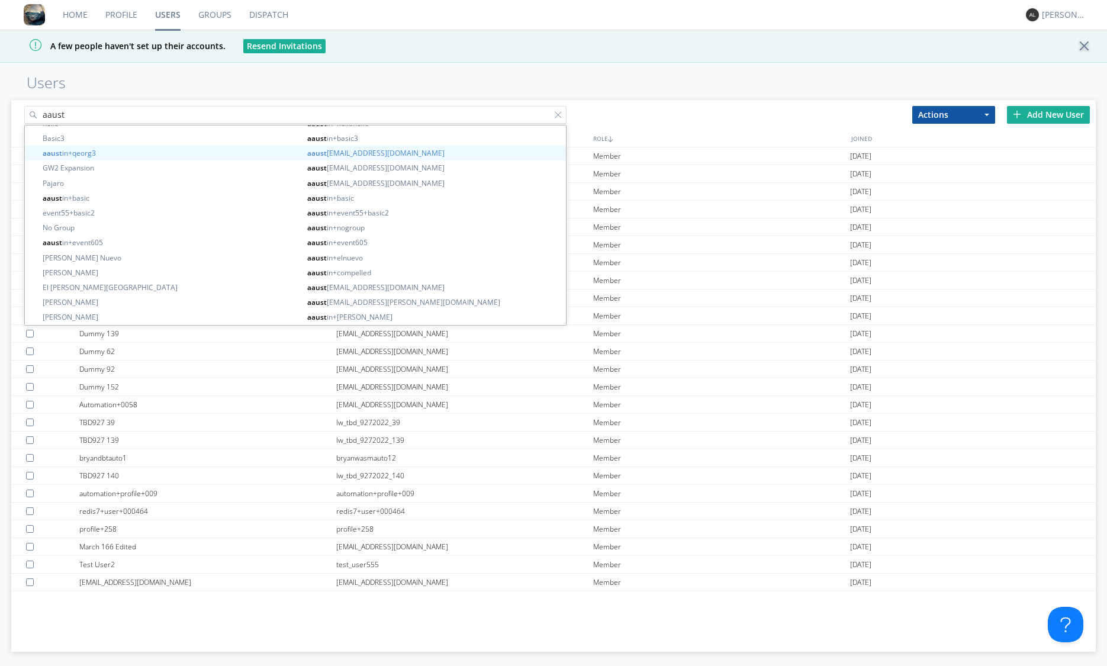
scroll to position [110, 0]
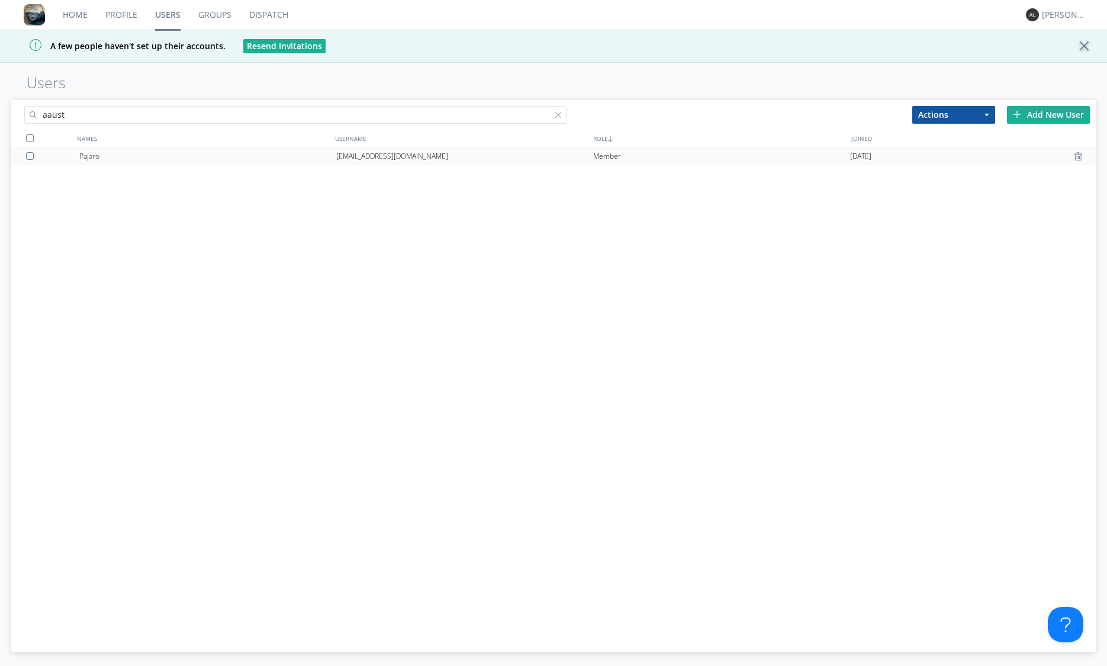
type input "aaust"
click at [404, 153] on div "aaustin+pajaro@orionlabs.io" at bounding box center [464, 156] width 257 height 18
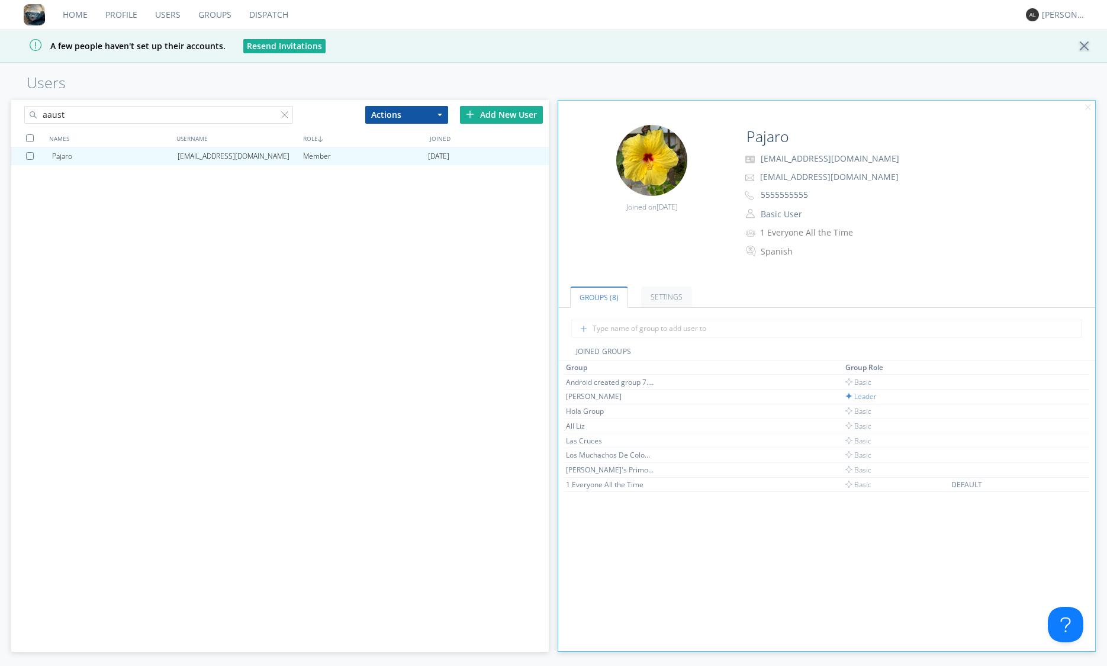
click at [271, 12] on link "Dispatch" at bounding box center [268, 15] width 57 height 30
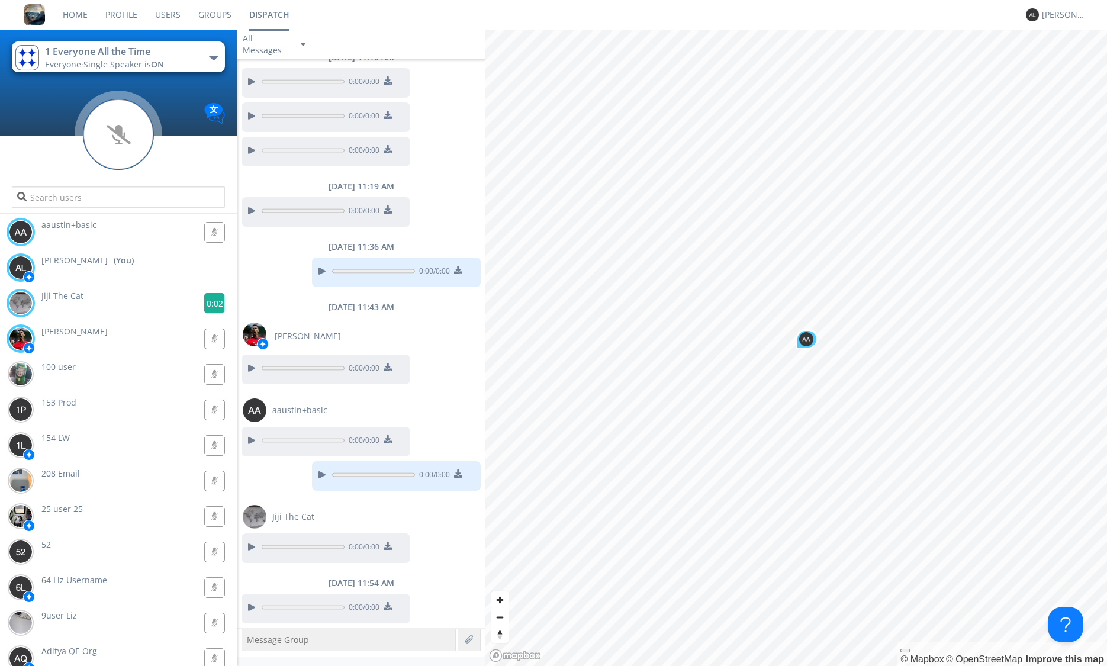
click at [208, 242] on g at bounding box center [214, 232] width 20 height 20
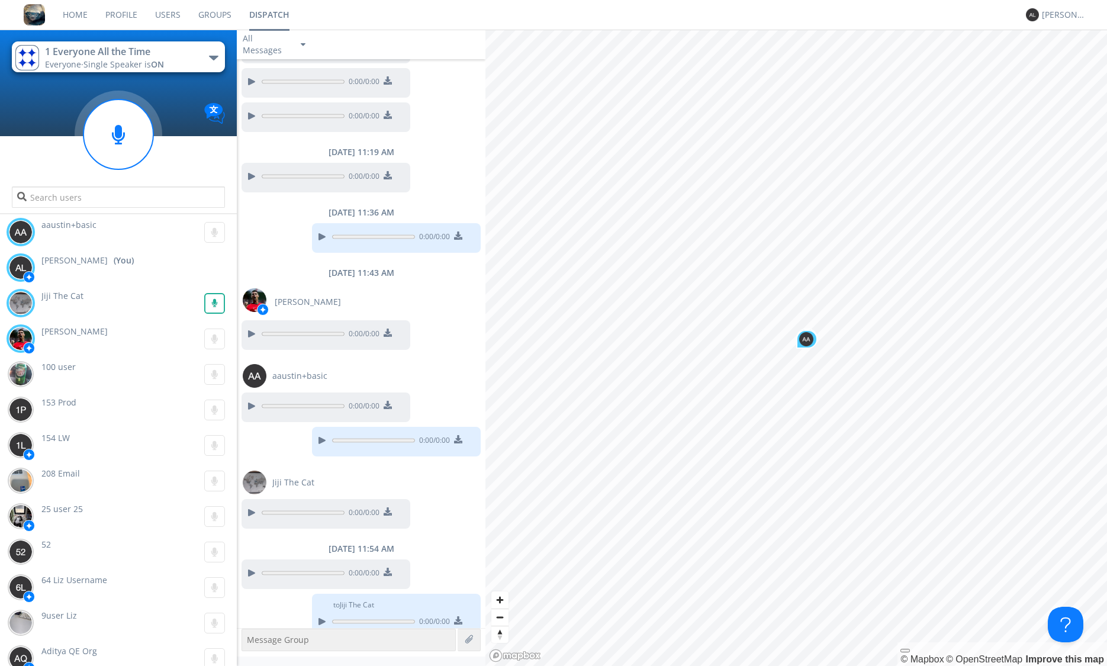
scroll to position [194, 0]
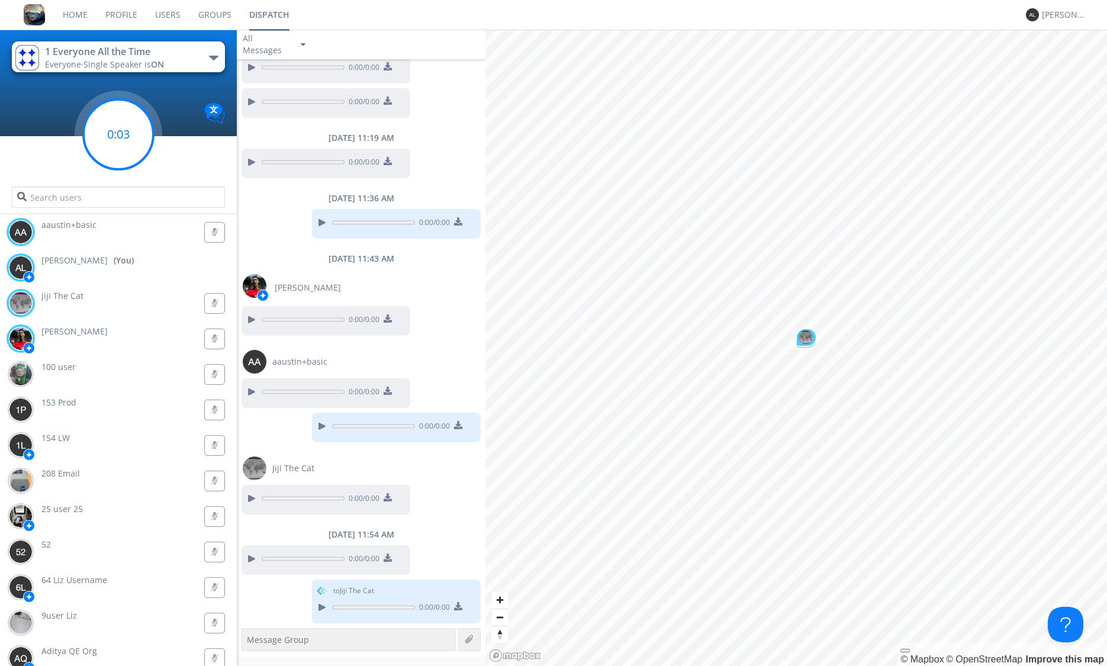
click at [104, 144] on circle at bounding box center [118, 134] width 70 height 70
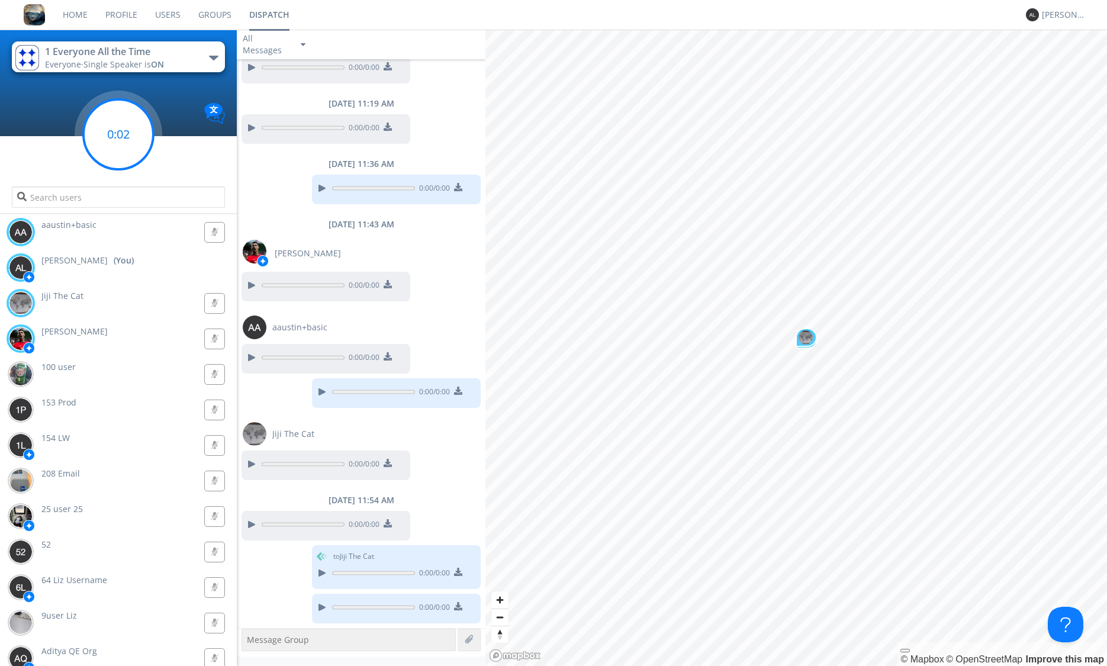
click at [117, 150] on circle at bounding box center [118, 134] width 70 height 70
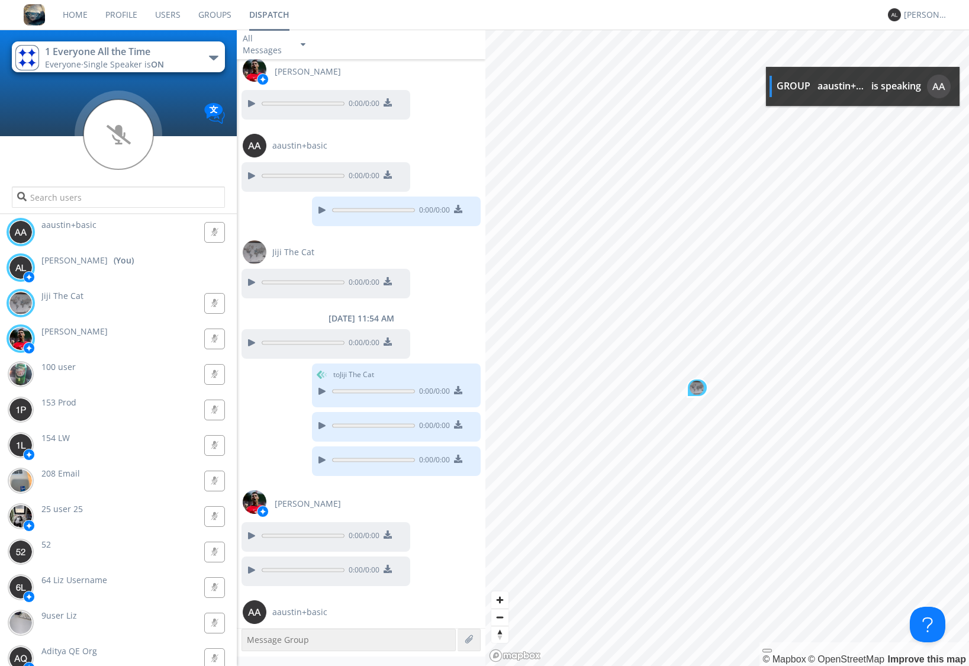
scroll to position [445, 0]
